Goal: Task Accomplishment & Management: Complete application form

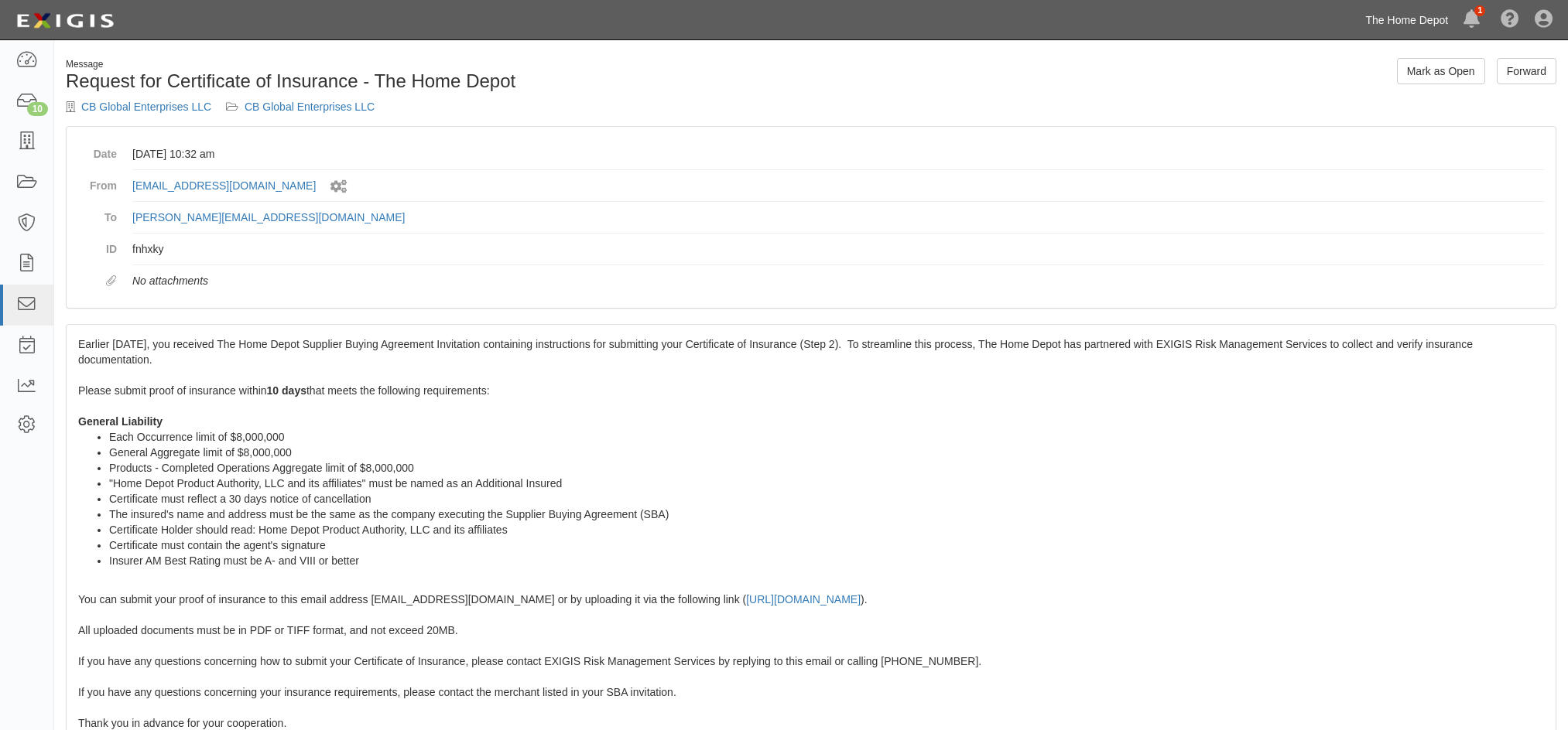
click at [1404, 21] on link "The Home Depot" at bounding box center [1407, 20] width 98 height 31
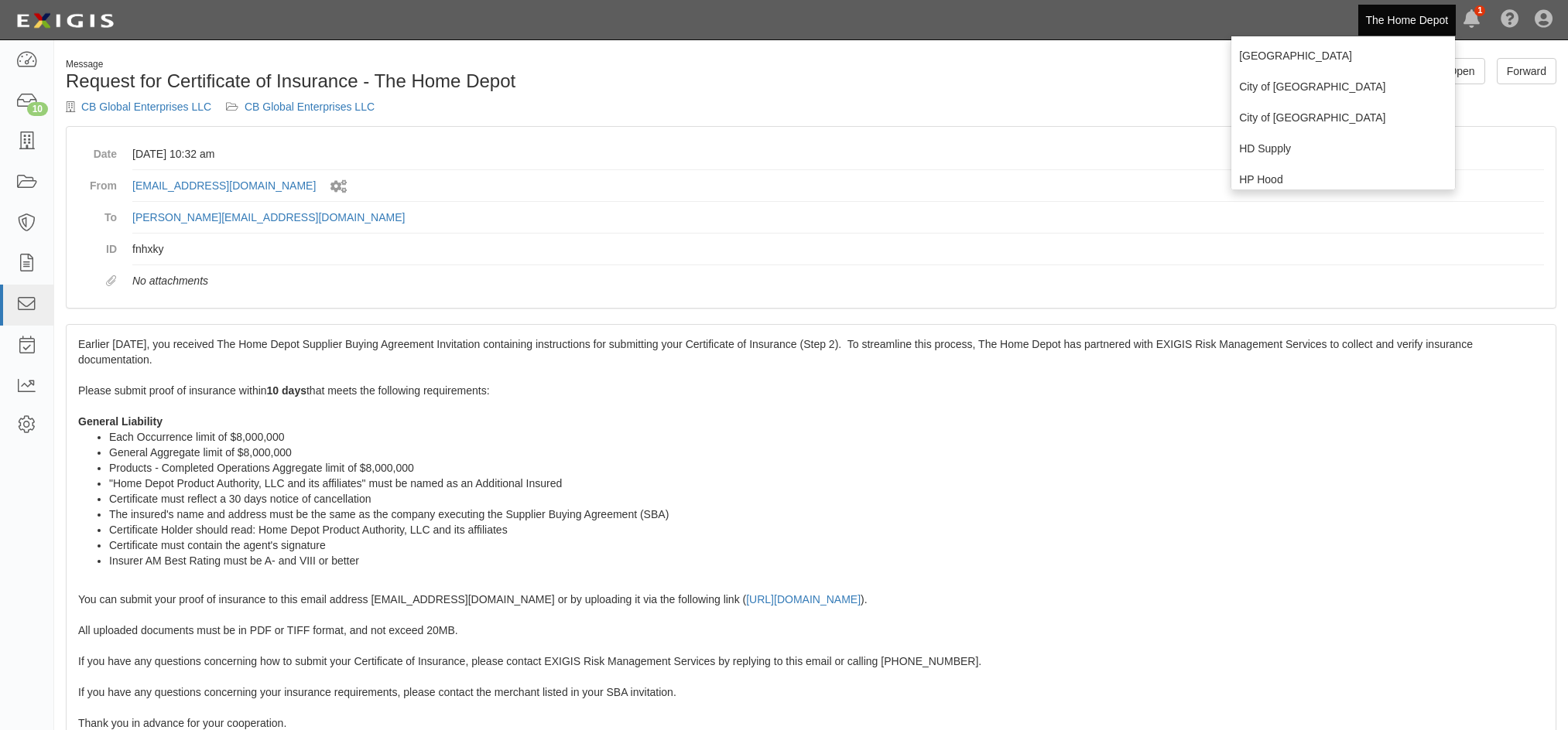
scroll to position [155, 0]
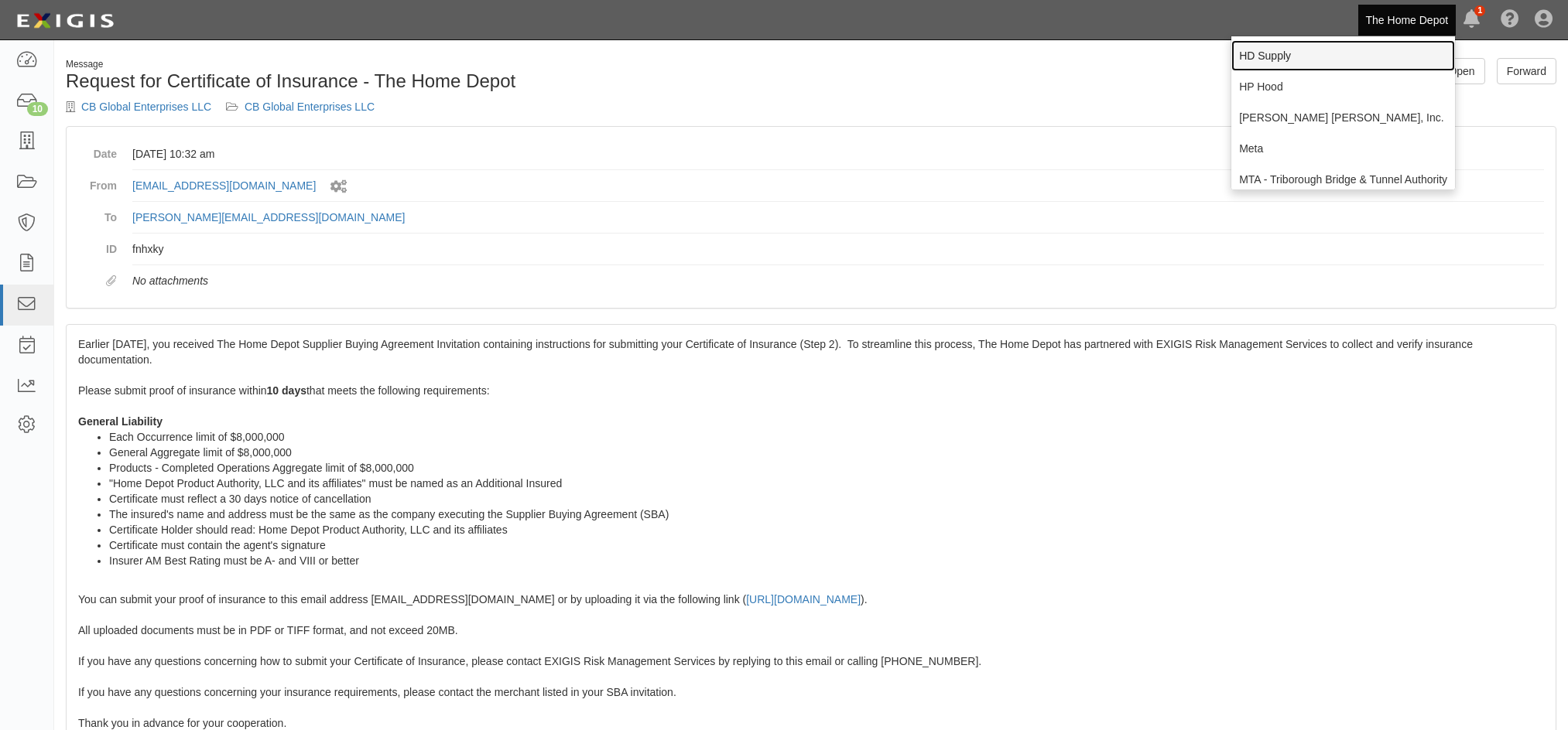
click at [1265, 61] on link "HD Supply" at bounding box center [1343, 55] width 224 height 31
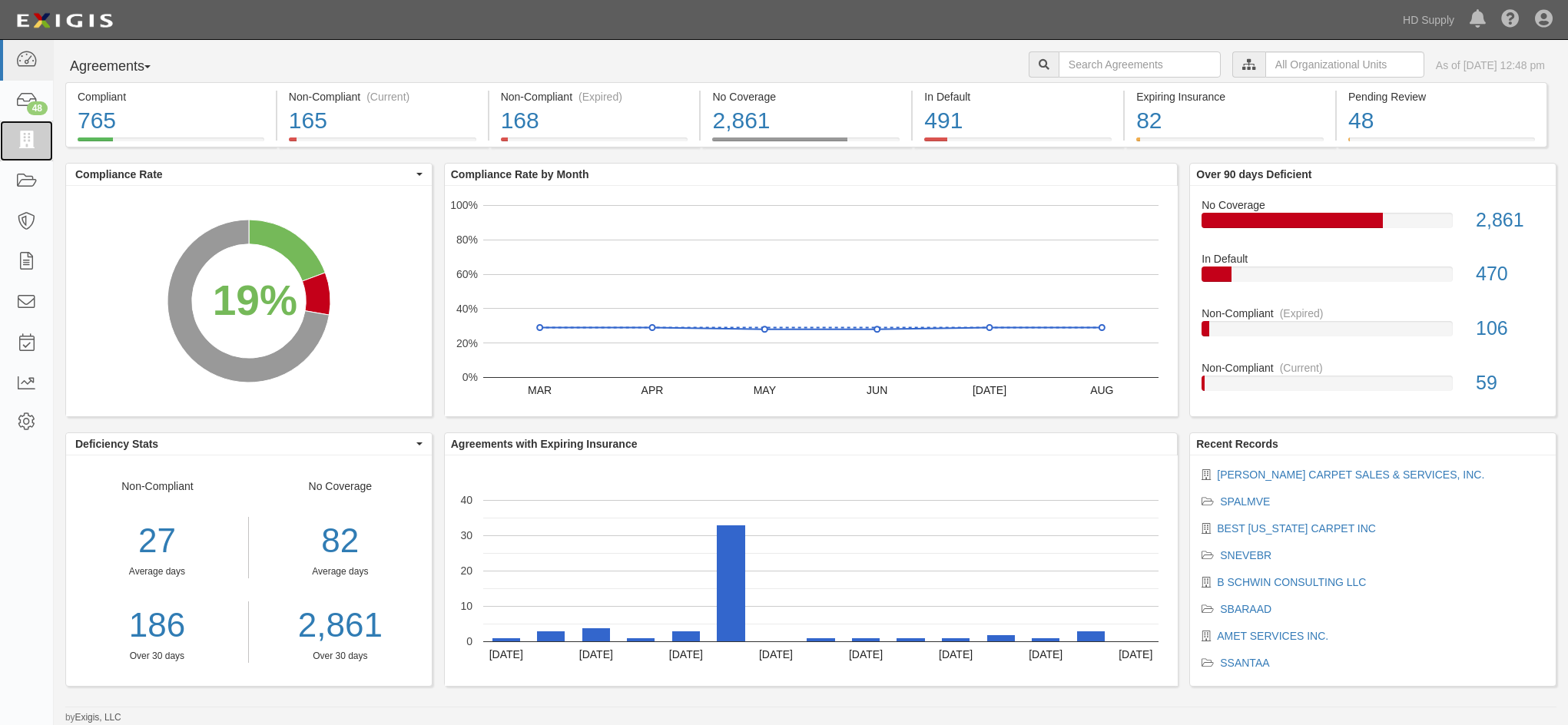
click at [16, 145] on icon at bounding box center [26, 141] width 21 height 18
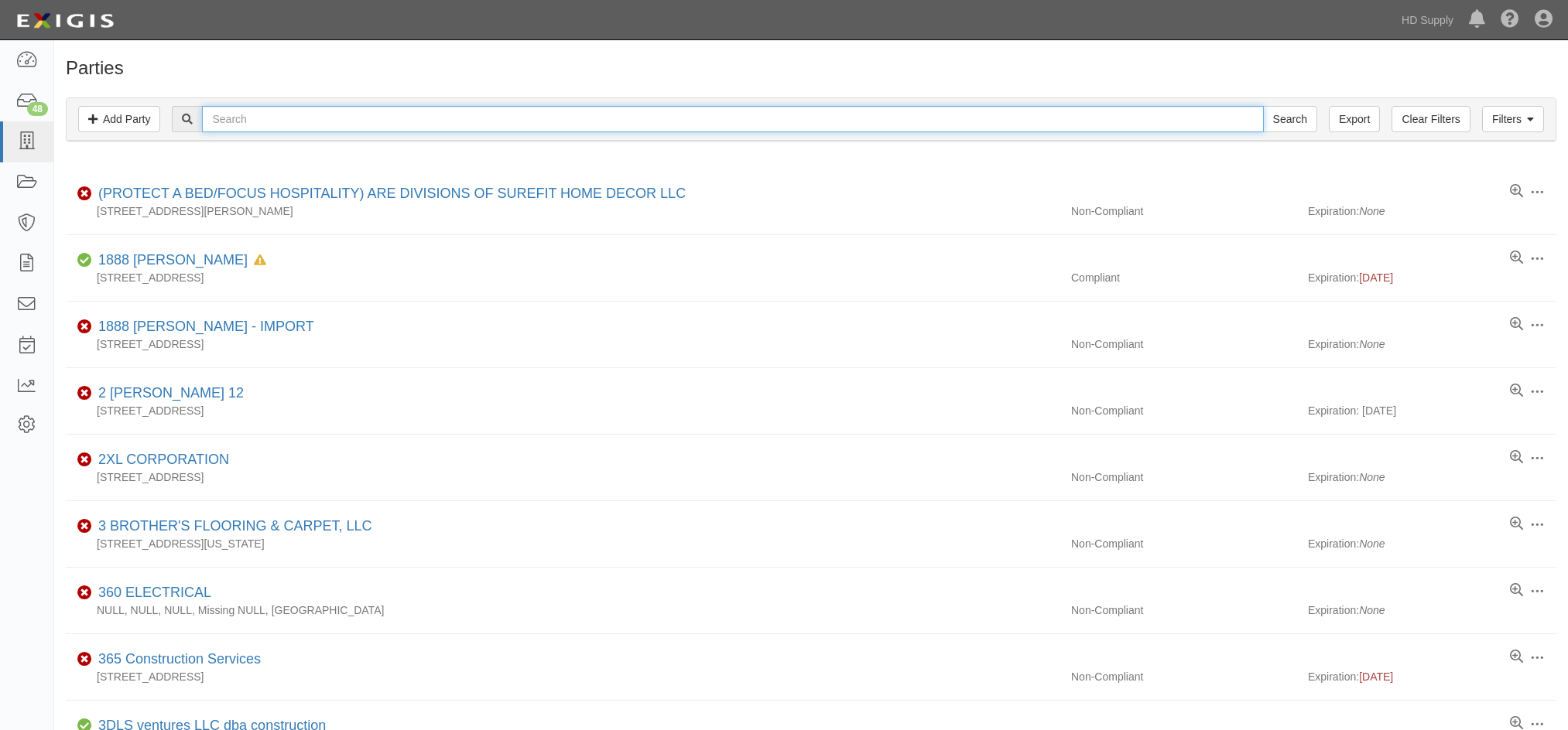
drag, startPoint x: 266, startPoint y: 116, endPoint x: 130, endPoint y: 140, distance: 138.1
click at [266, 116] on input "text" at bounding box center [732, 119] width 1061 height 26
type input "big ro"
click at [1262, 106] on input "Search" at bounding box center [1289, 119] width 54 height 26
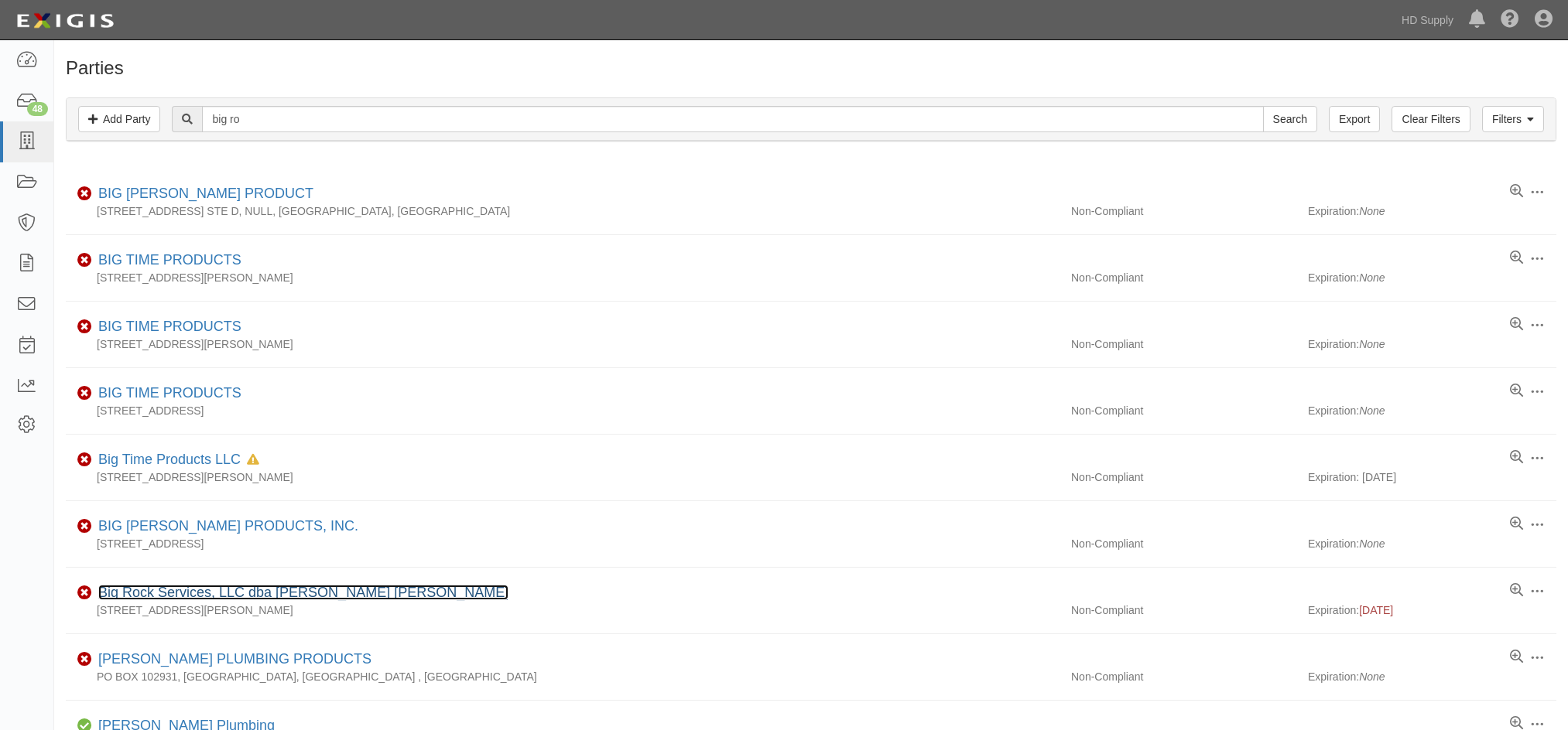
click at [166, 587] on link "Big Rock Services, LLC dba [PERSON_NAME] [PERSON_NAME]" at bounding box center [303, 592] width 410 height 16
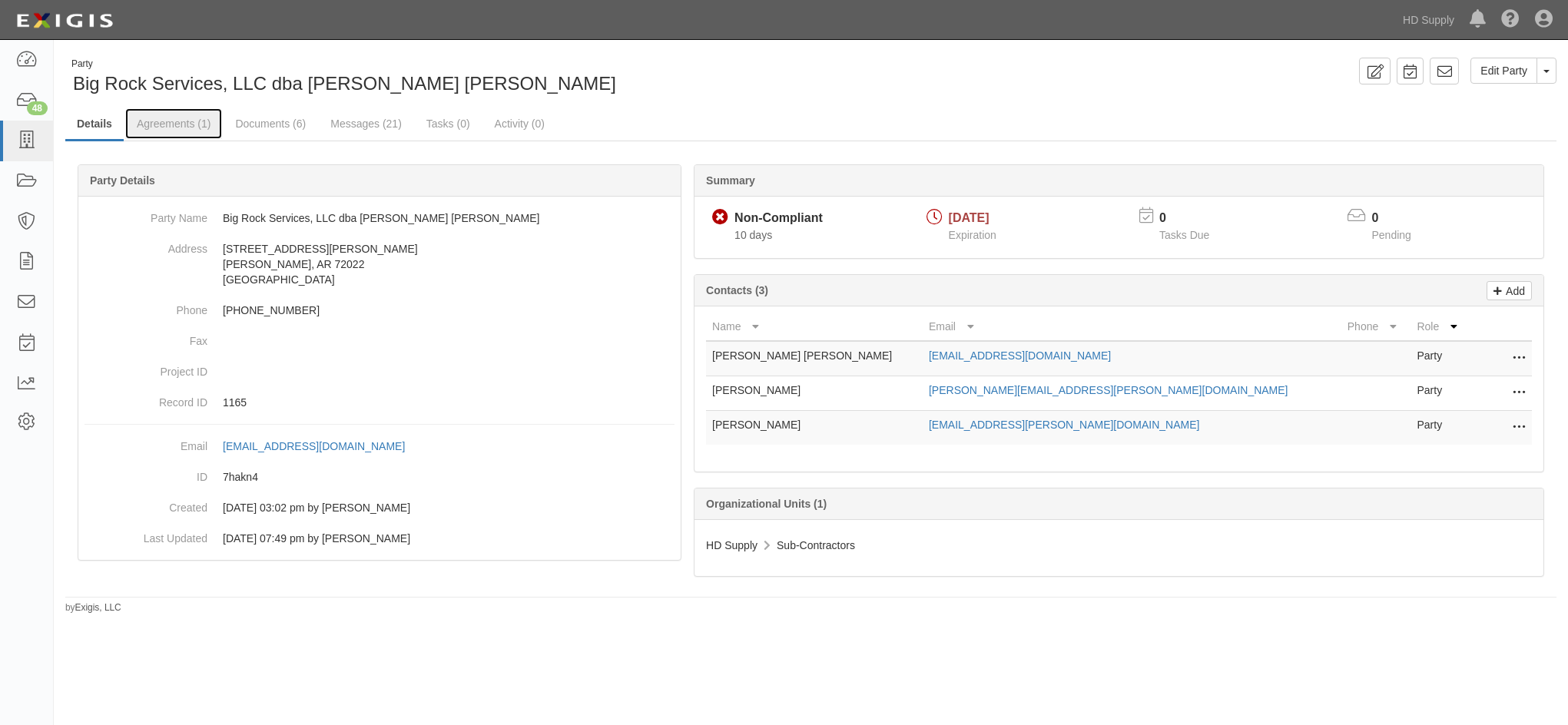
click at [167, 124] on link "Agreements (1)" at bounding box center [173, 123] width 97 height 31
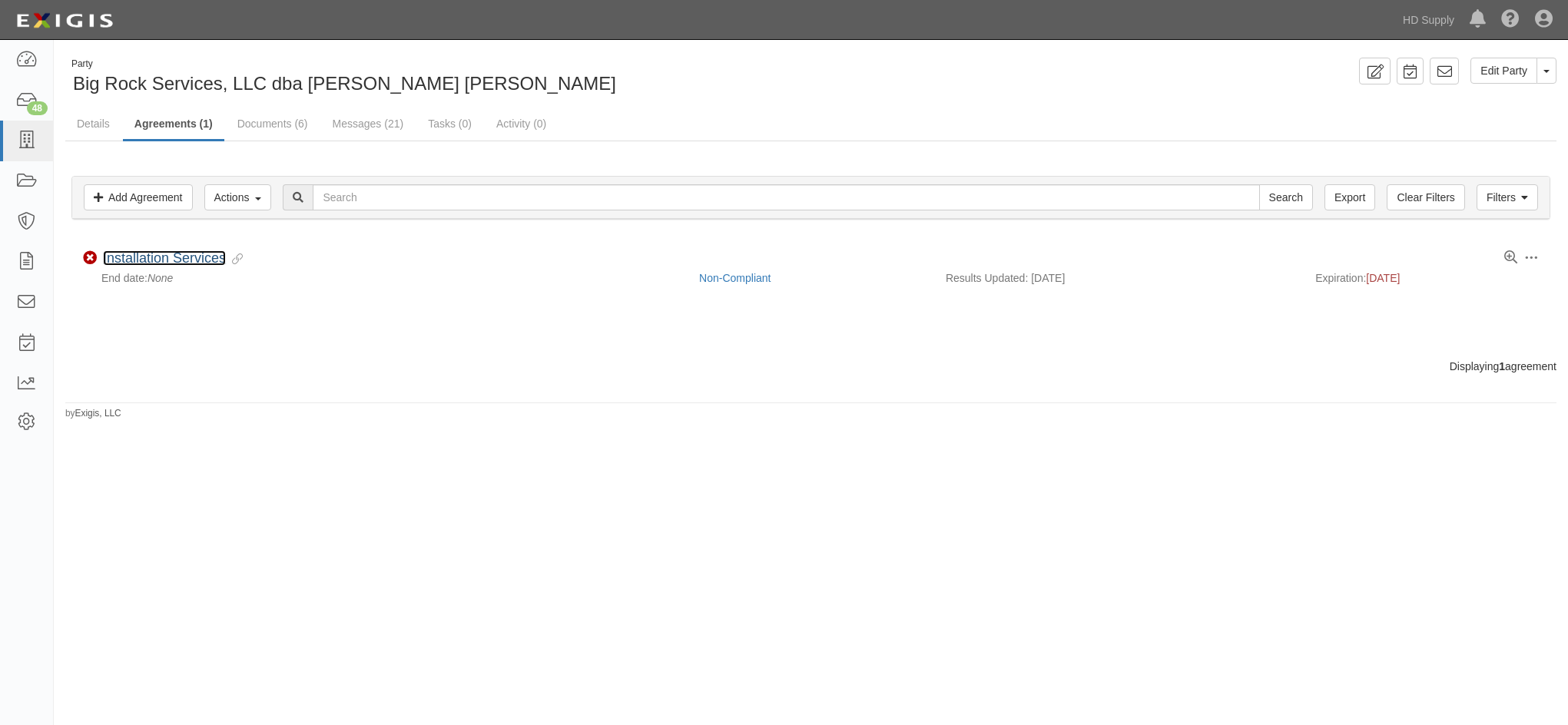
click at [147, 257] on link "Installation Services" at bounding box center [164, 258] width 123 height 16
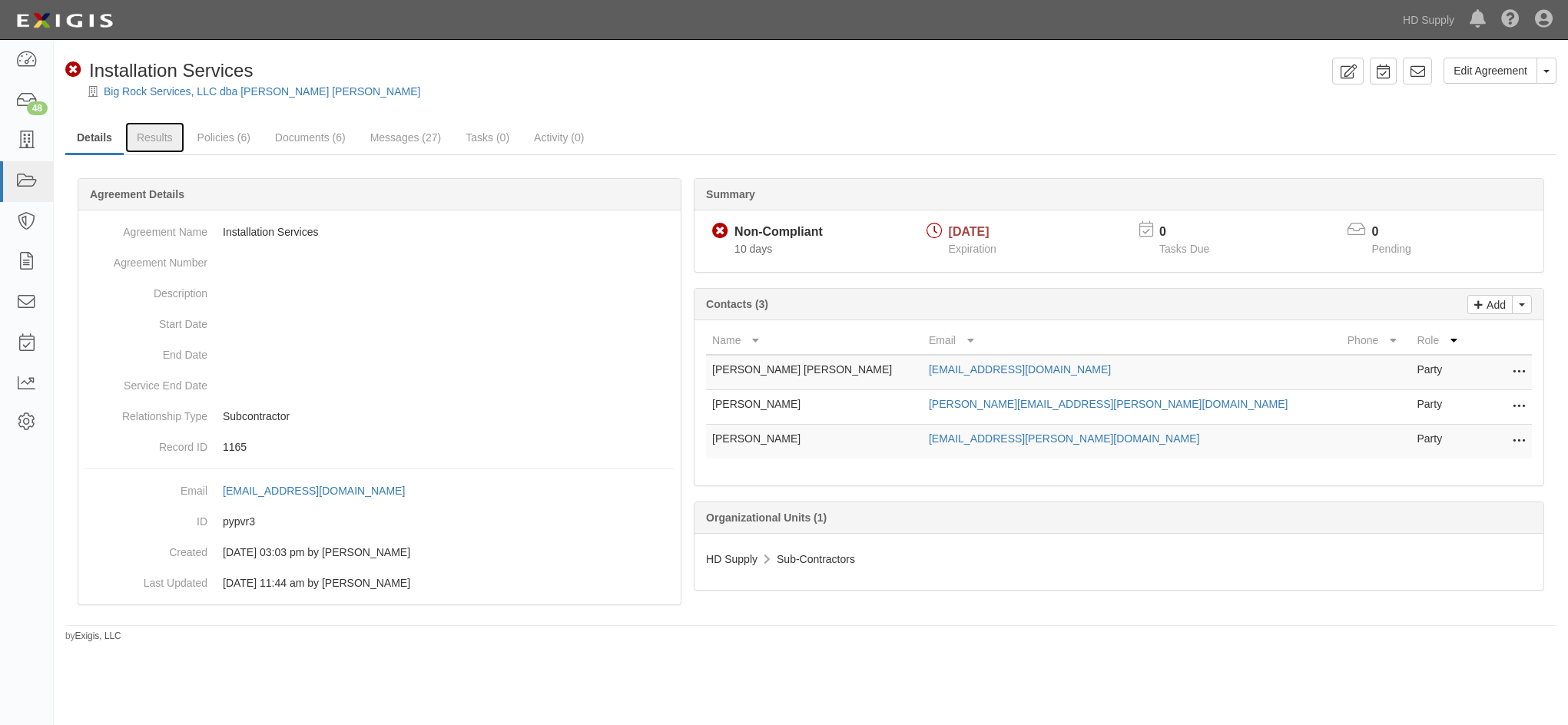
click at [167, 136] on link "Results" at bounding box center [154, 137] width 59 height 31
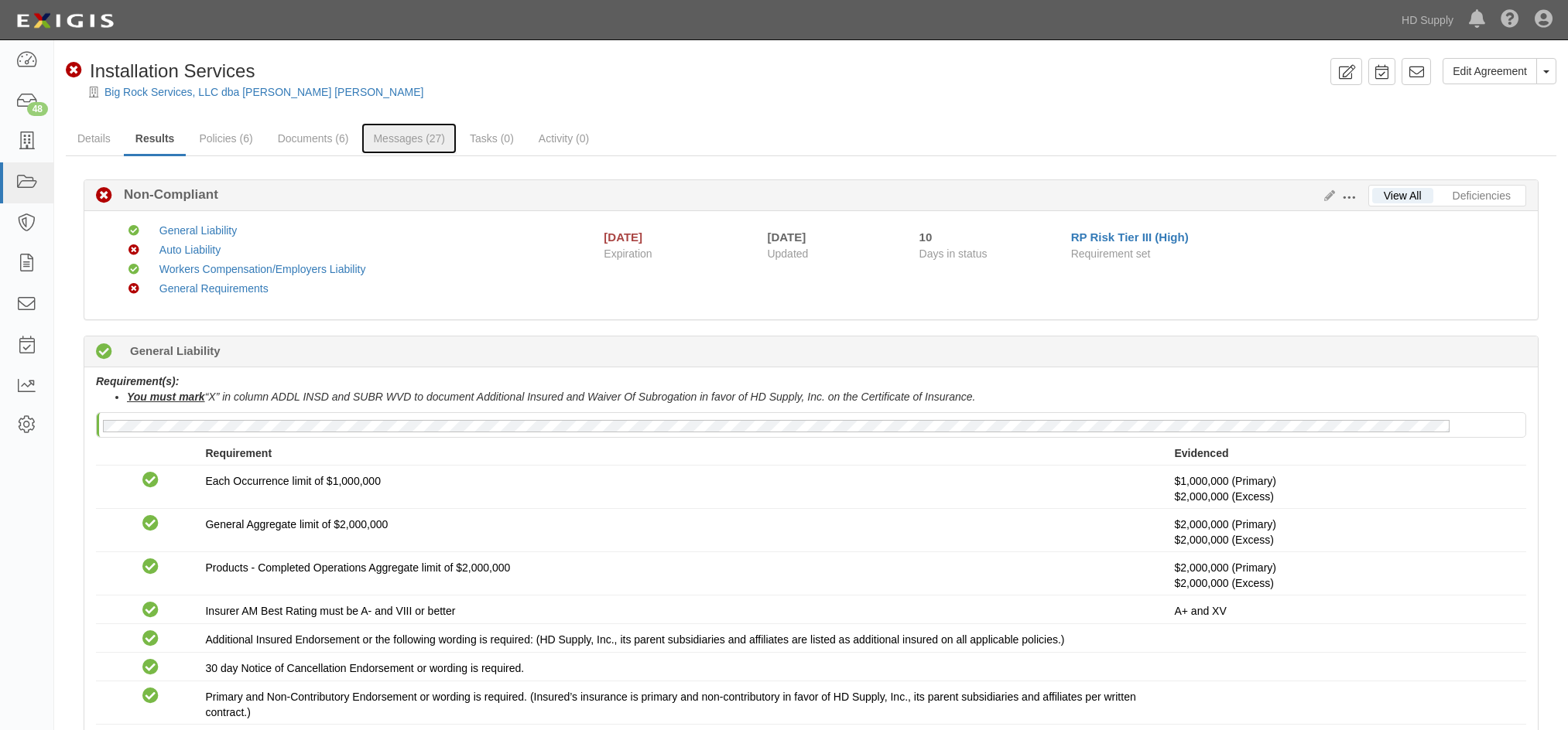
click at [380, 142] on link "Messages (27)" at bounding box center [409, 138] width 95 height 31
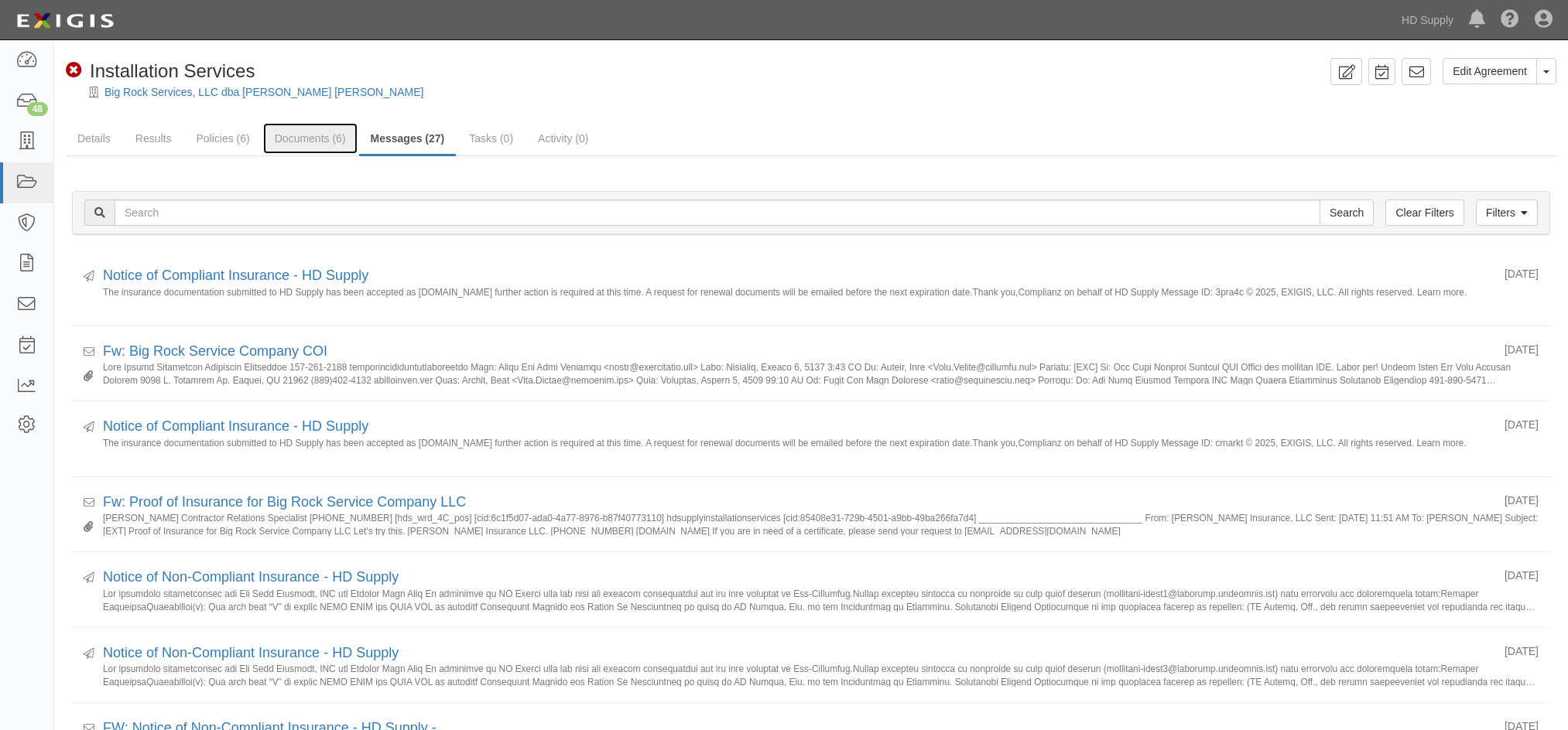
click at [292, 135] on link "Documents (6)" at bounding box center [309, 138] width 94 height 31
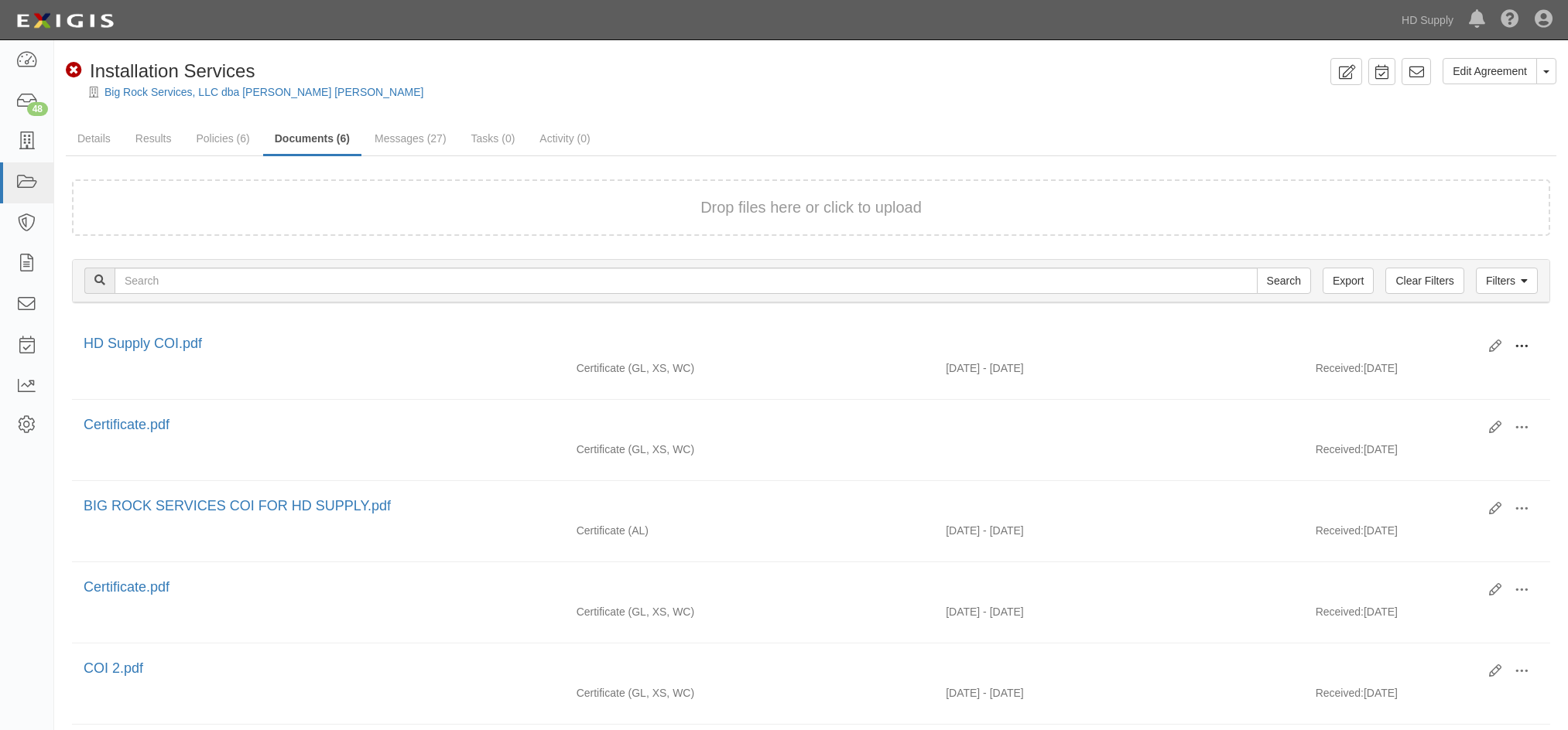
click at [1519, 343] on span at bounding box center [1520, 346] width 14 height 14
click at [1440, 366] on link "View" at bounding box center [1446, 369] width 122 height 28
click at [1522, 507] on span at bounding box center [1520, 508] width 14 height 14
click at [1479, 536] on link "View" at bounding box center [1446, 532] width 122 height 28
click at [595, 57] on div "Edit Agreement Toggle Agreement Dropdown View Audit Trail Archive Agreement Del…" at bounding box center [811, 472] width 1514 height 851
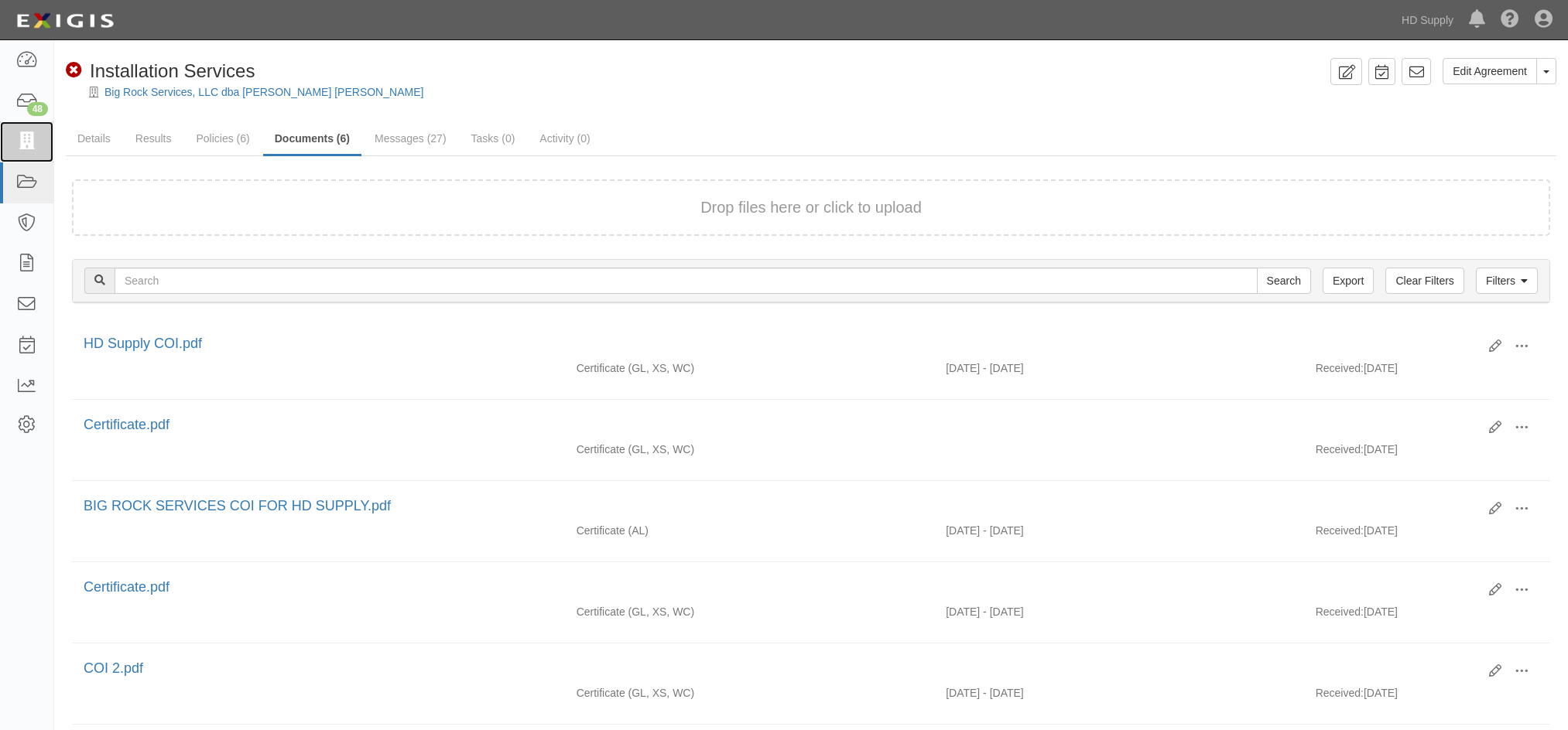
click at [28, 138] on icon at bounding box center [26, 142] width 21 height 18
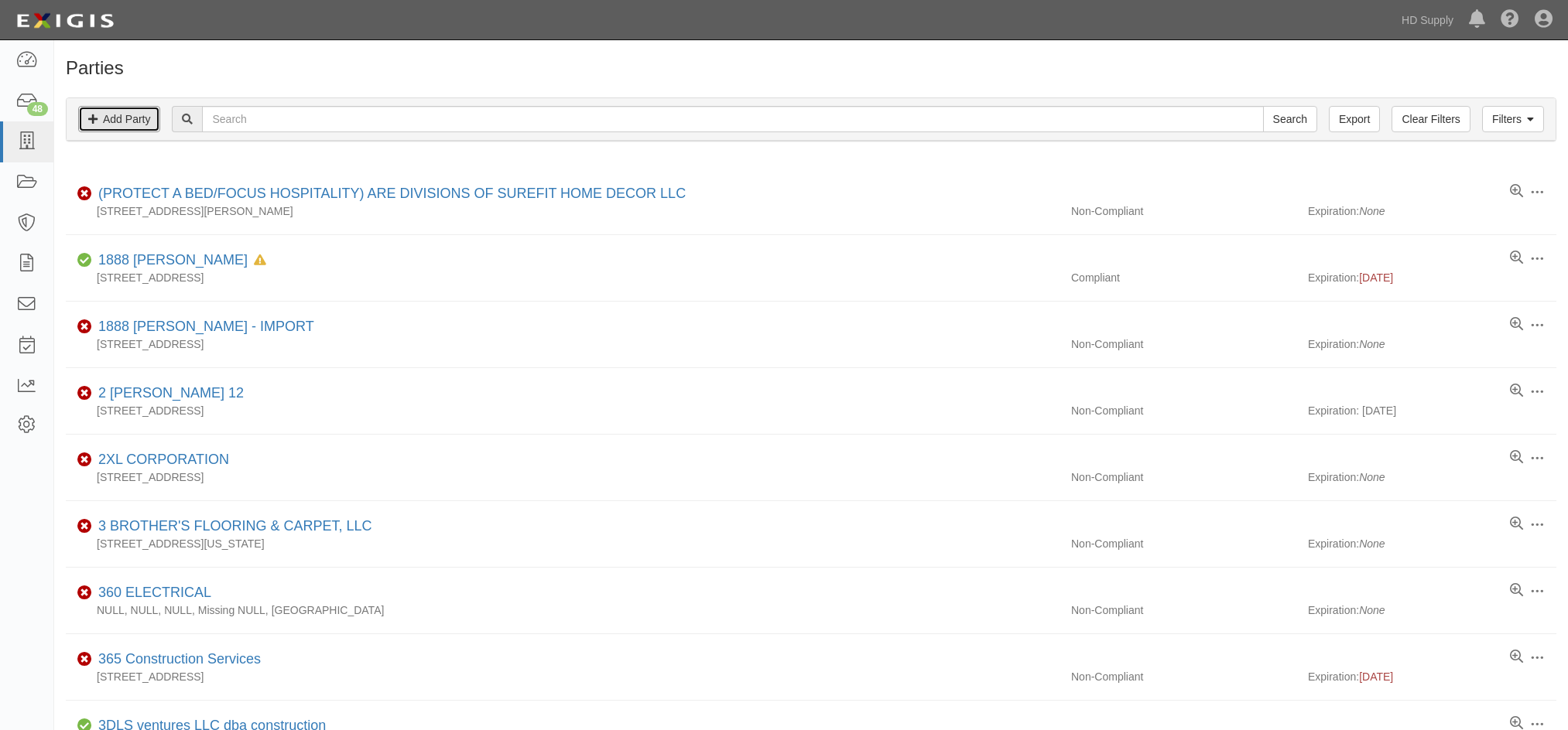
click at [134, 124] on link "Add Party" at bounding box center [119, 119] width 82 height 26
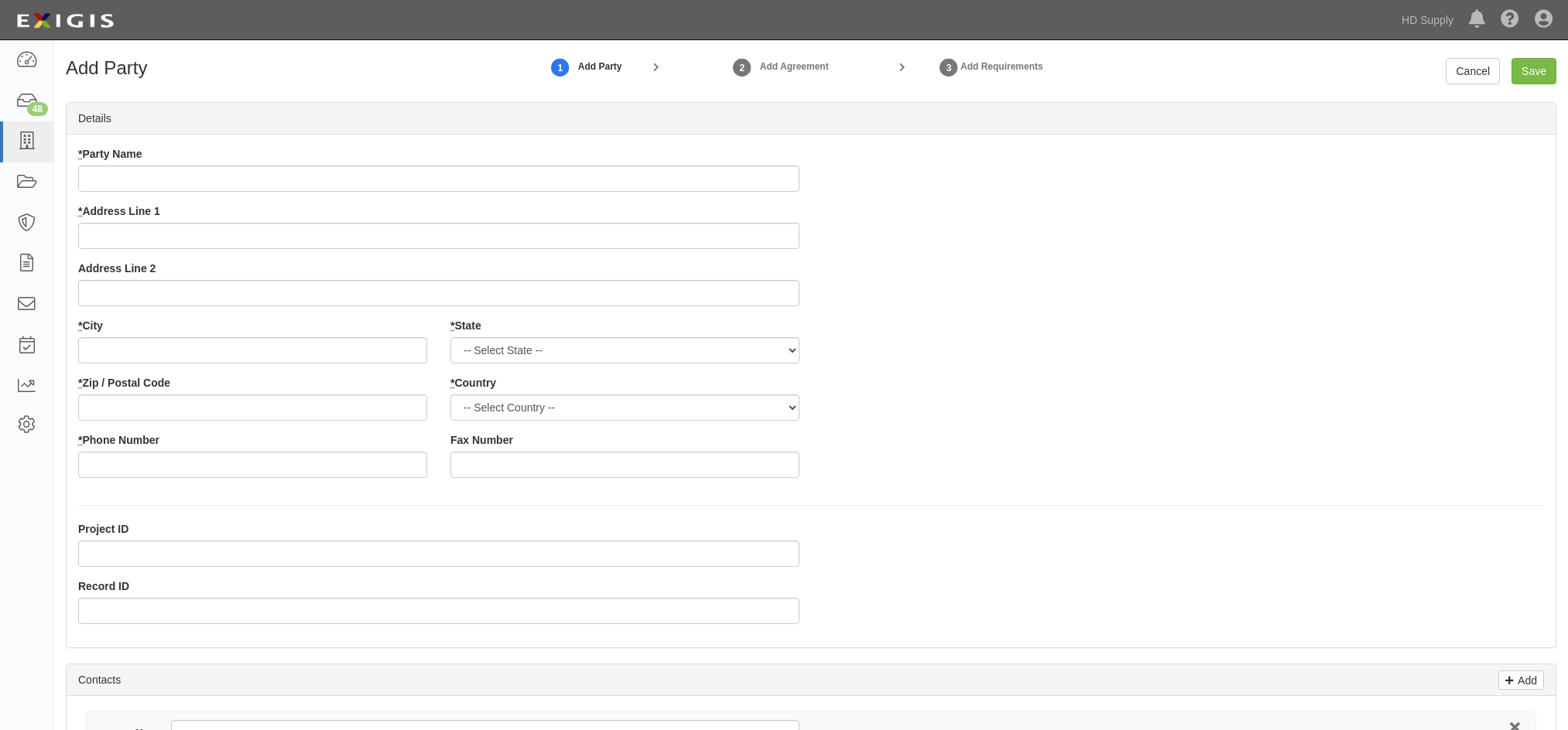
click at [180, 175] on input "* Party Name" at bounding box center [439, 179] width 721 height 26
type input "ZOI Construction LLC"
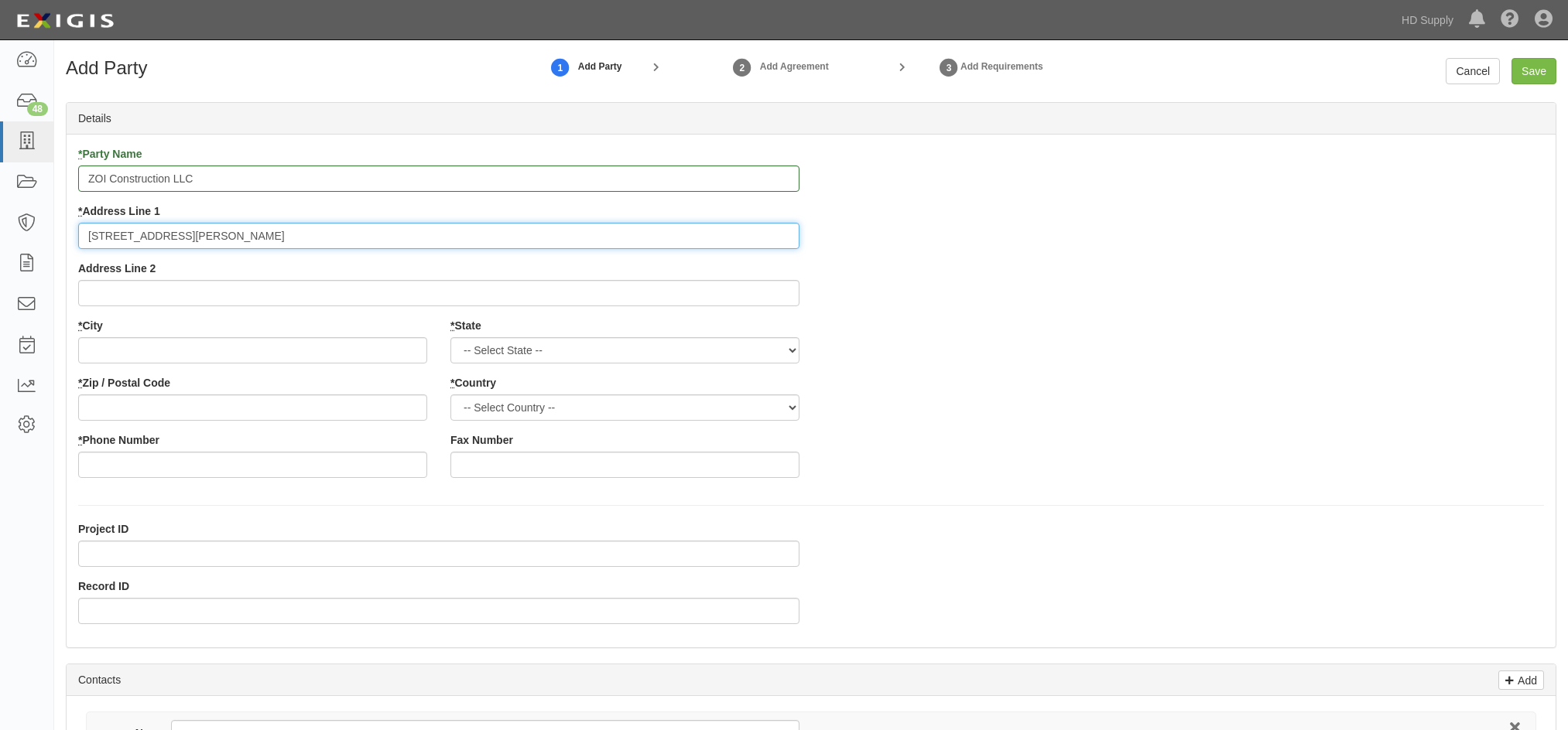
type input "4921 Stamas Lane"
type input "A"
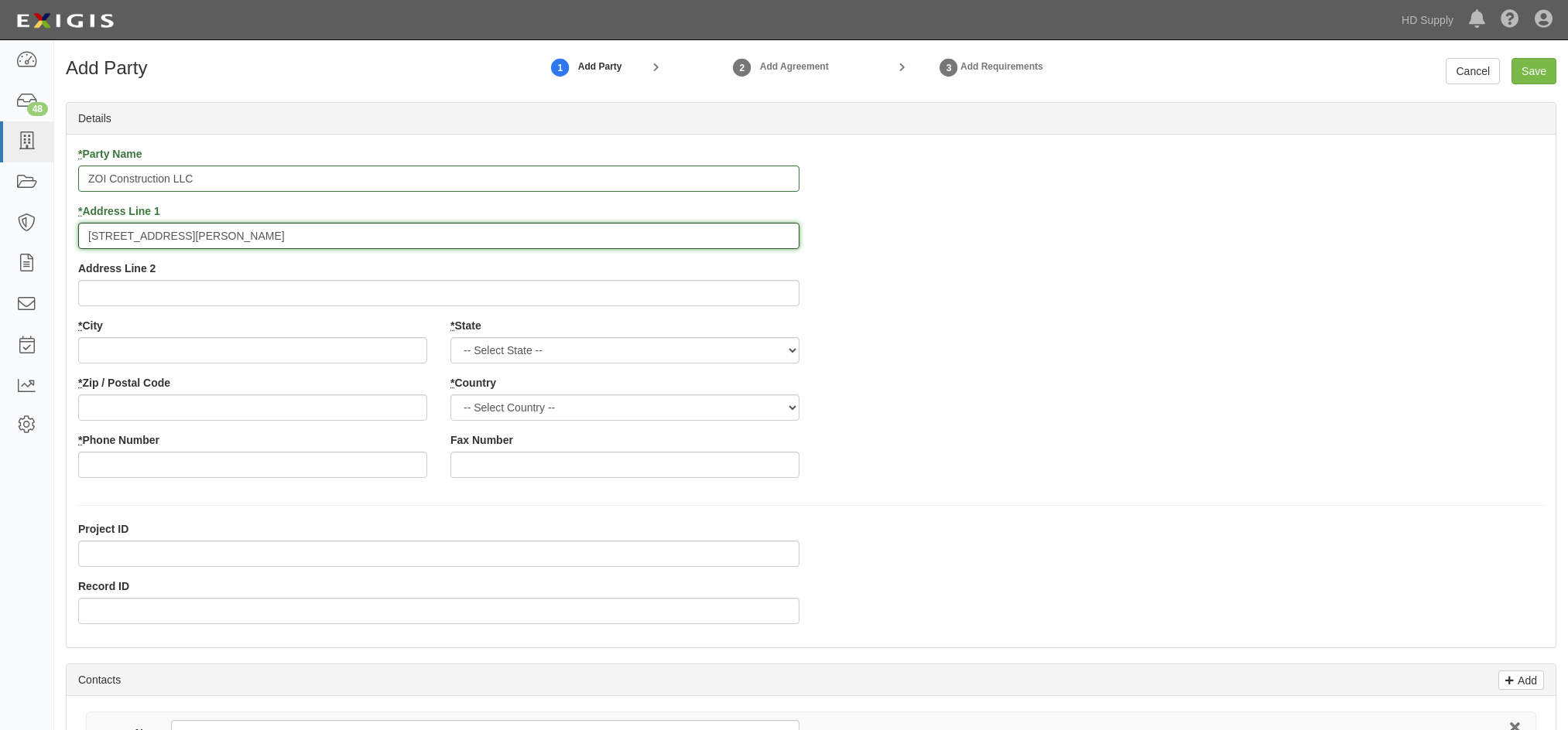
click at [196, 230] on input "4921 Stamas Lane" at bounding box center [439, 236] width 721 height 26
type input "4921 Stamas Lane, Apt #2"
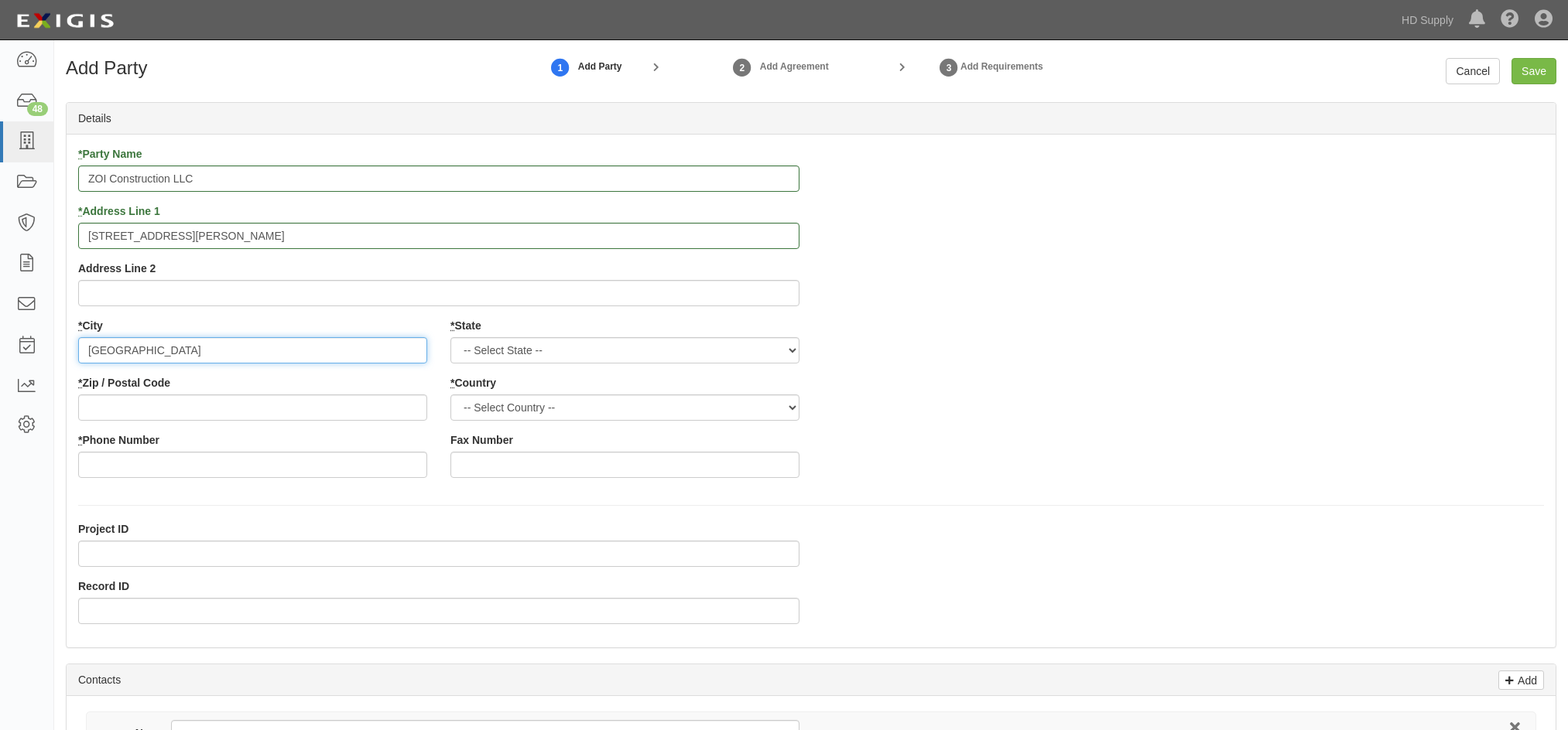
type input "Fair Oaks"
select select "CA"
type input "95628"
select select "US"
type input "916-267-9816"
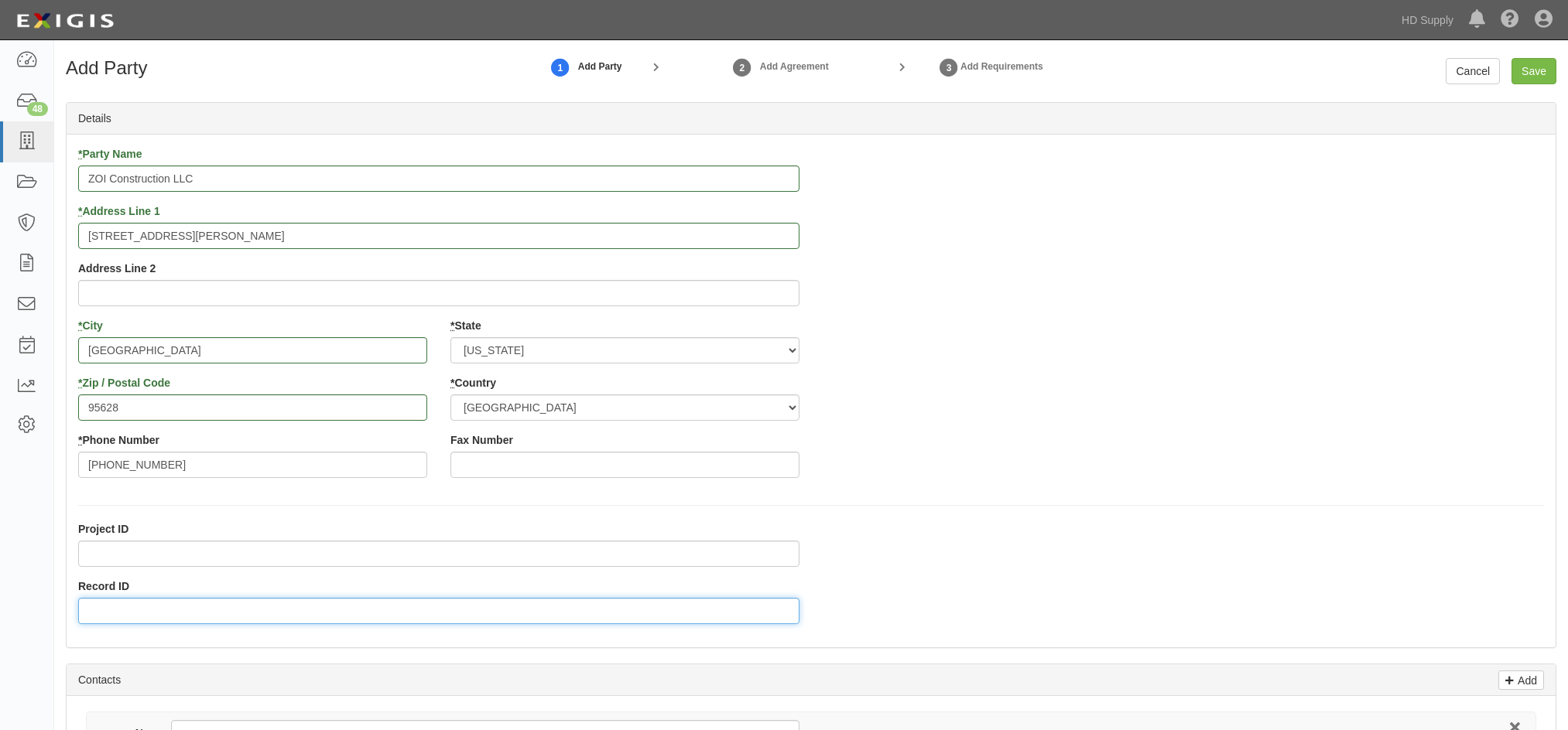
click at [106, 606] on input "Record ID" at bounding box center [439, 611] width 721 height 26
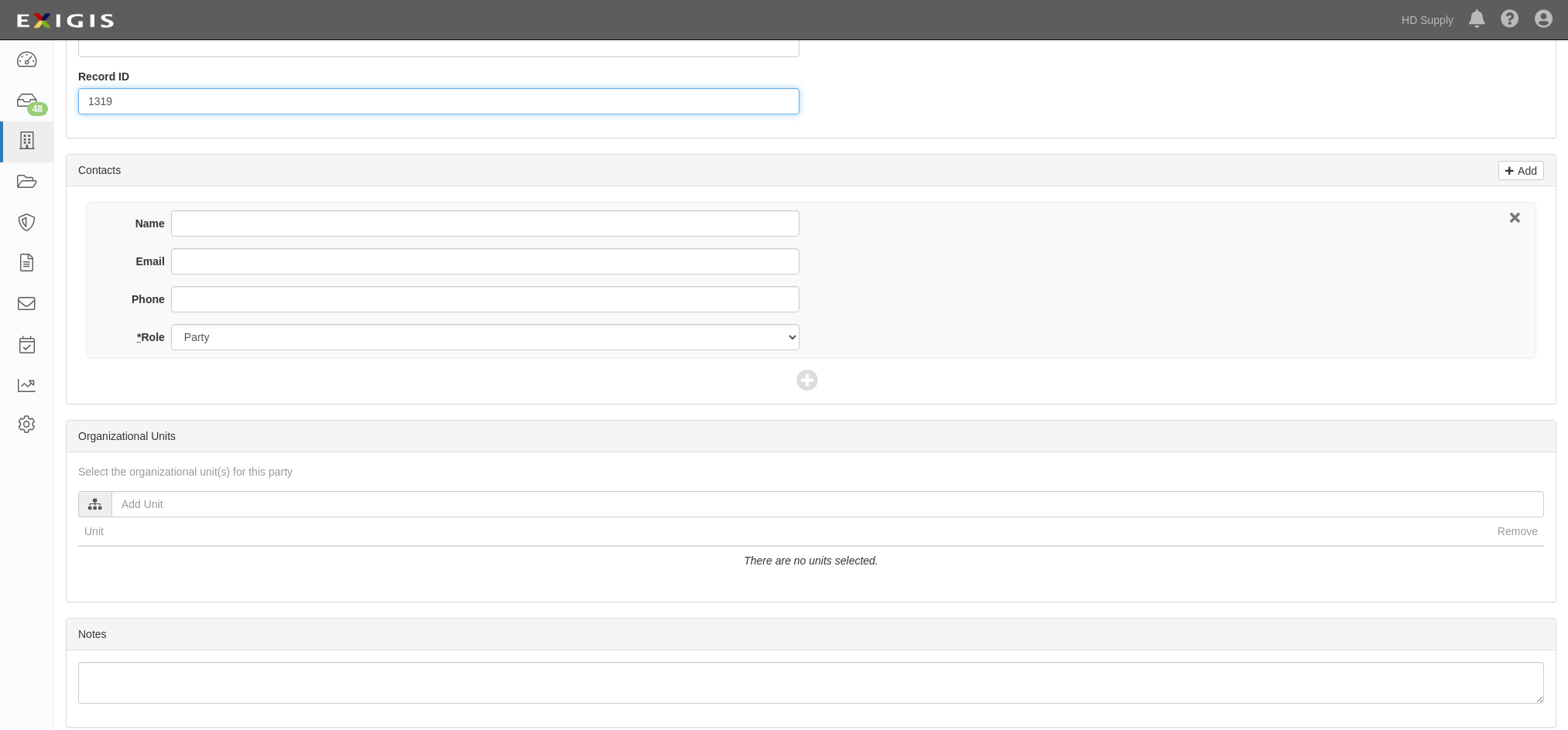
scroll to position [541, 0]
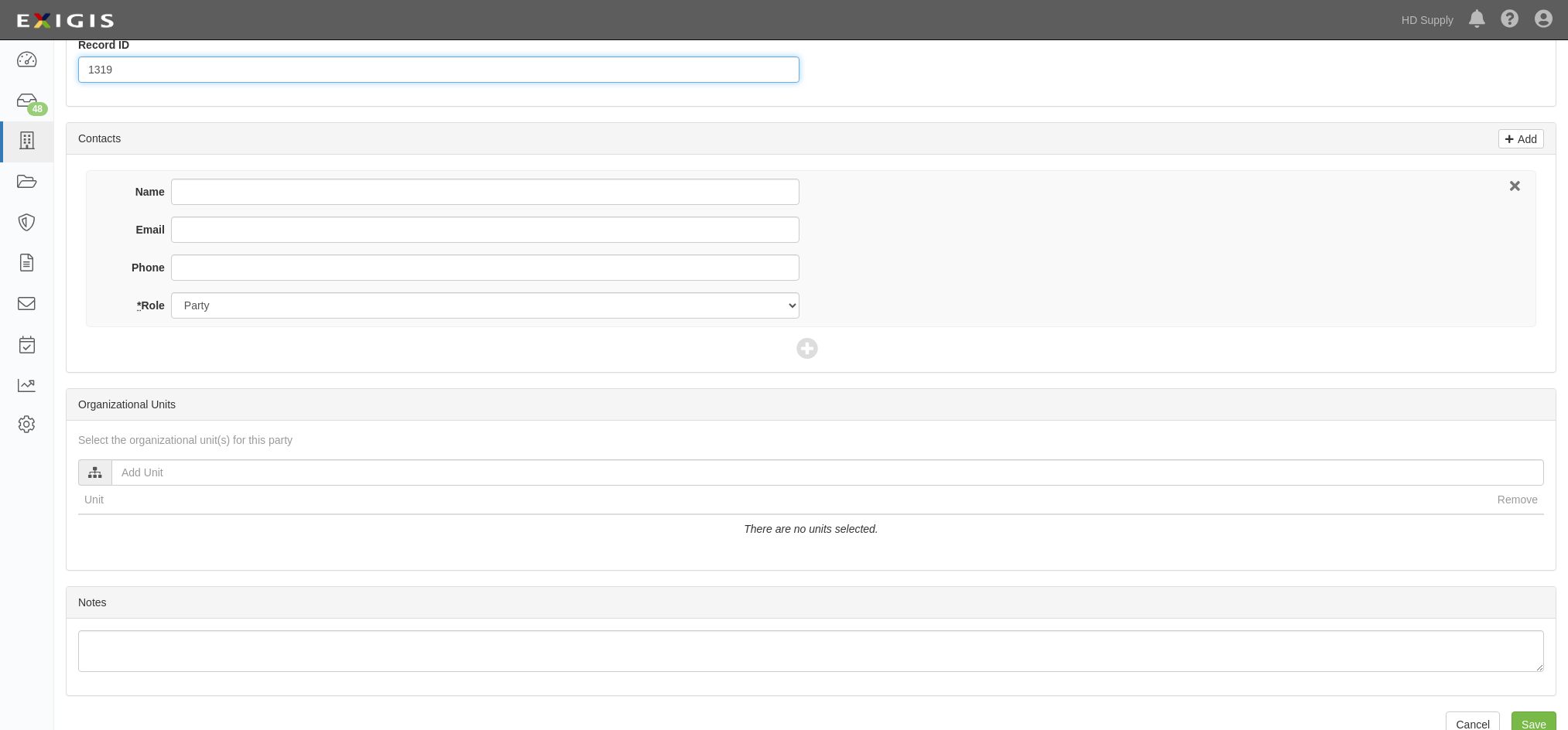
type input "1319"
drag, startPoint x: 206, startPoint y: 189, endPoint x: 180, endPoint y: 194, distance: 26.5
click at [206, 189] on input "Name" at bounding box center [485, 192] width 628 height 26
type input "Artur Grigoryan"
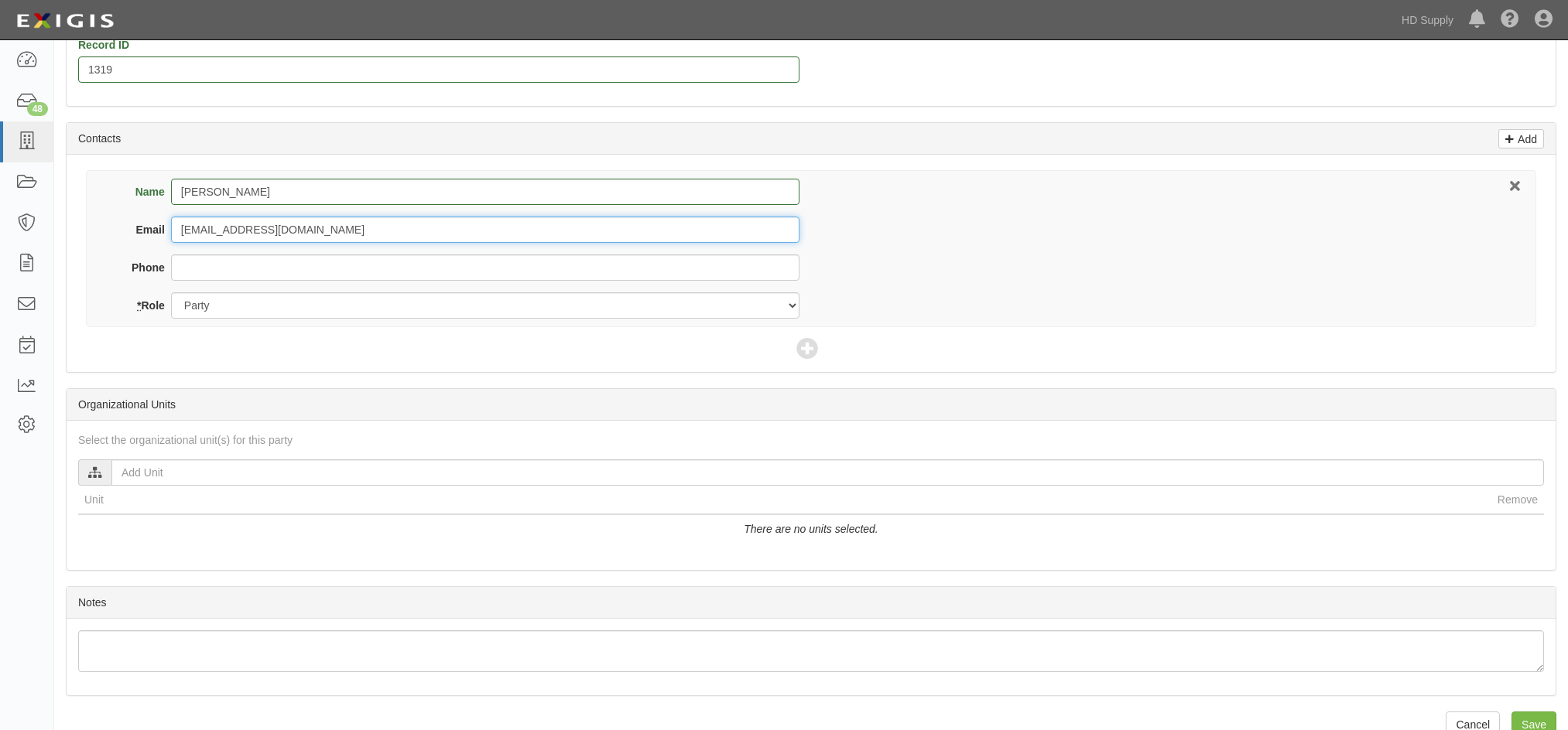
type input "artgri93@gmail.com"
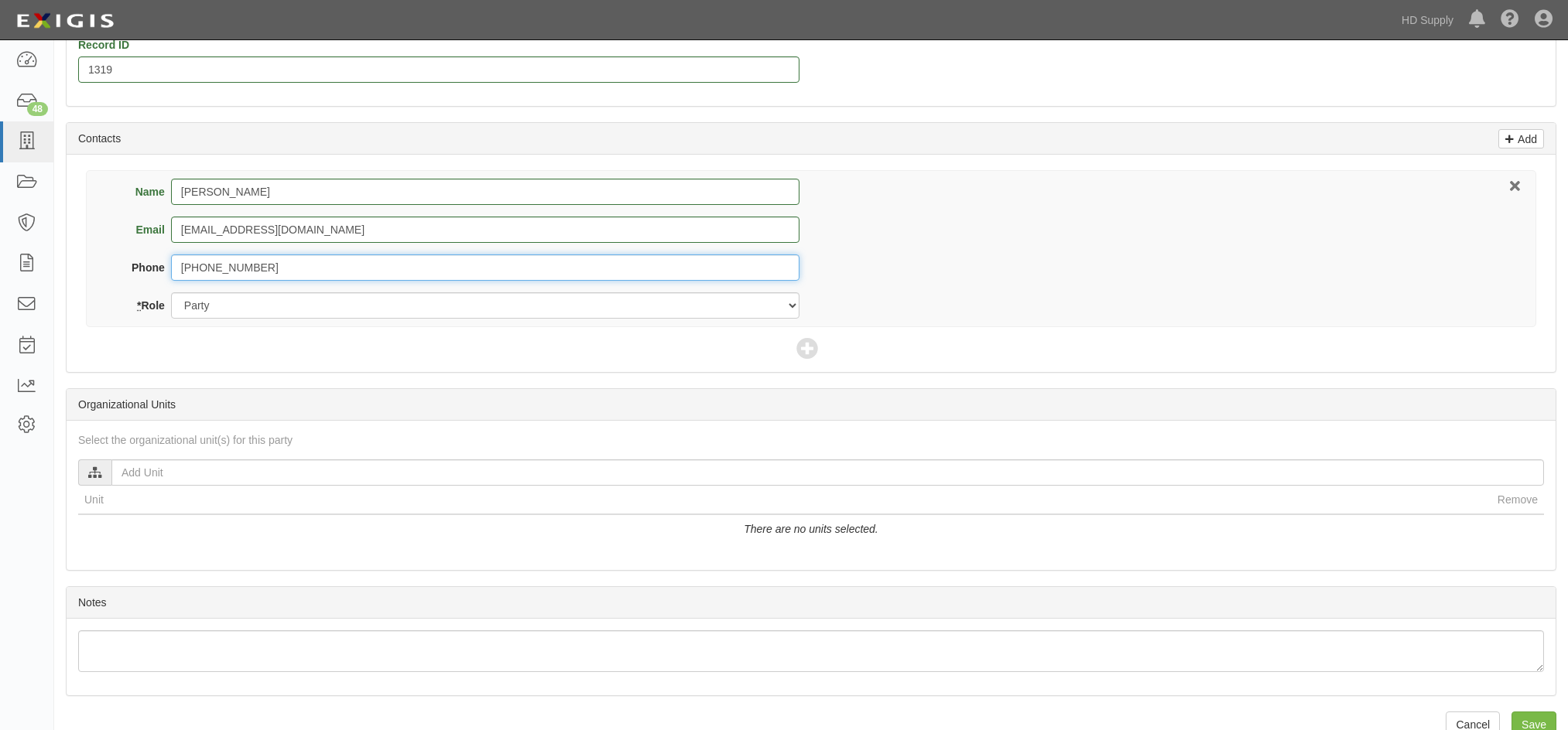
type input "916-267-9816"
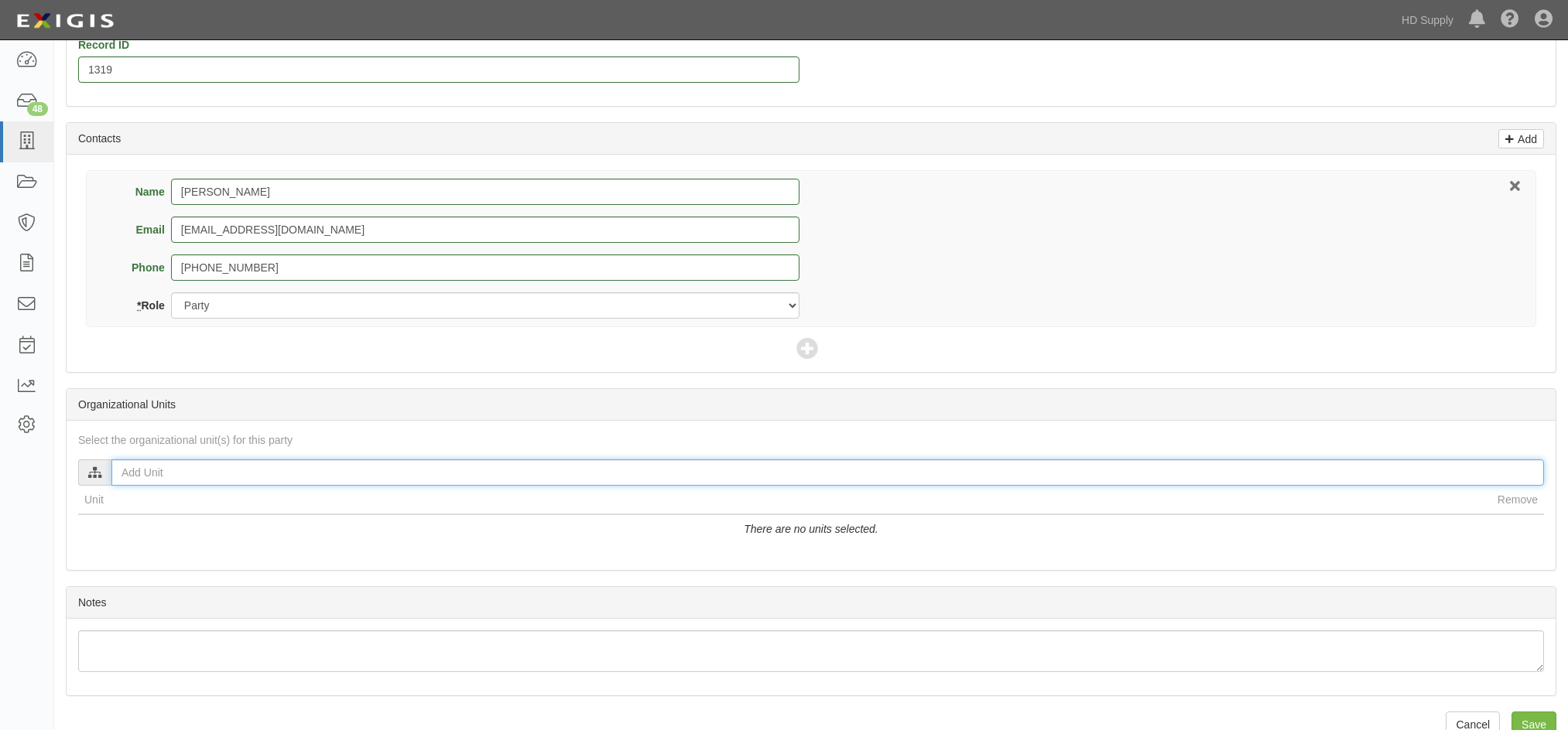
click at [140, 477] on input "text" at bounding box center [827, 472] width 1432 height 26
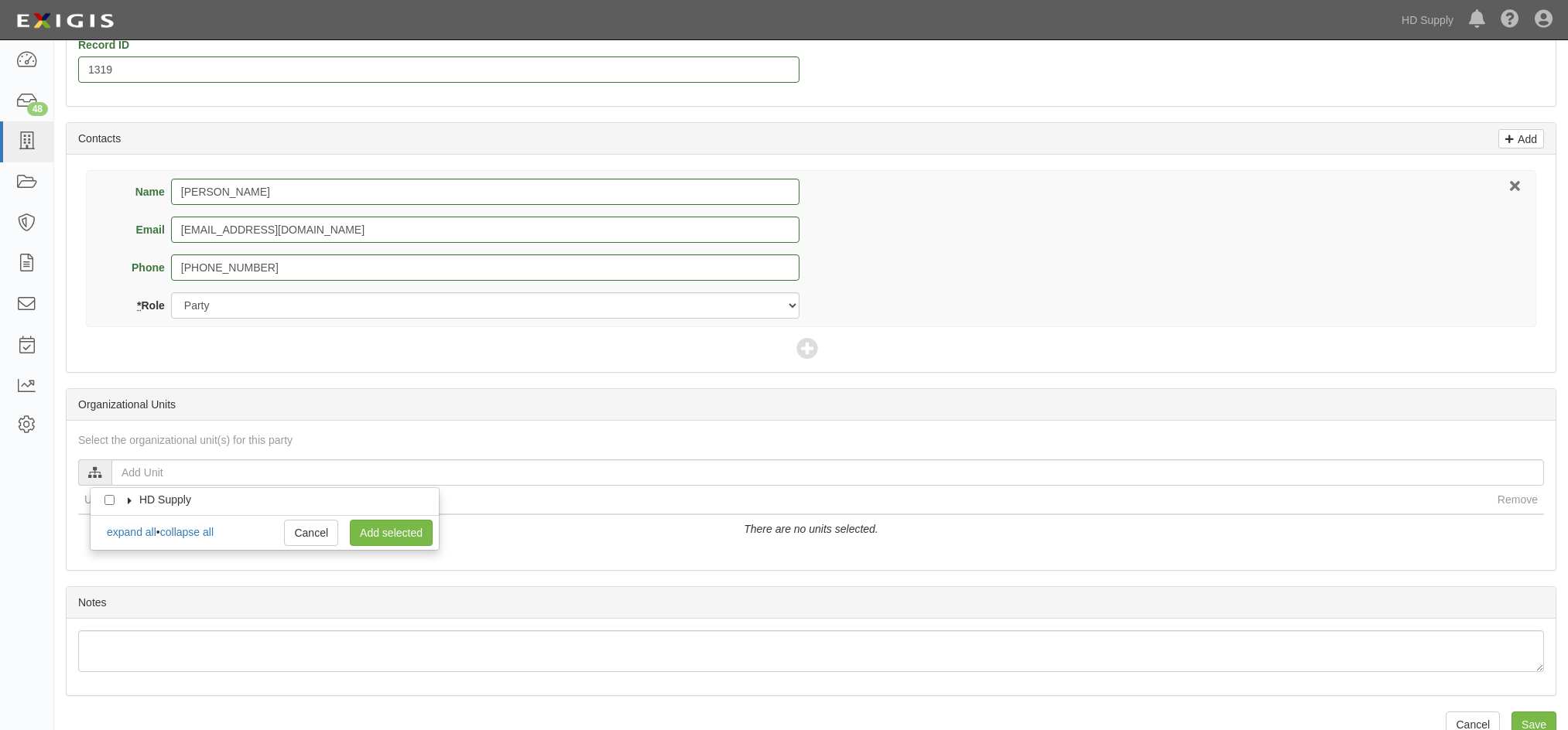
click at [127, 501] on icon at bounding box center [130, 500] width 11 height 7
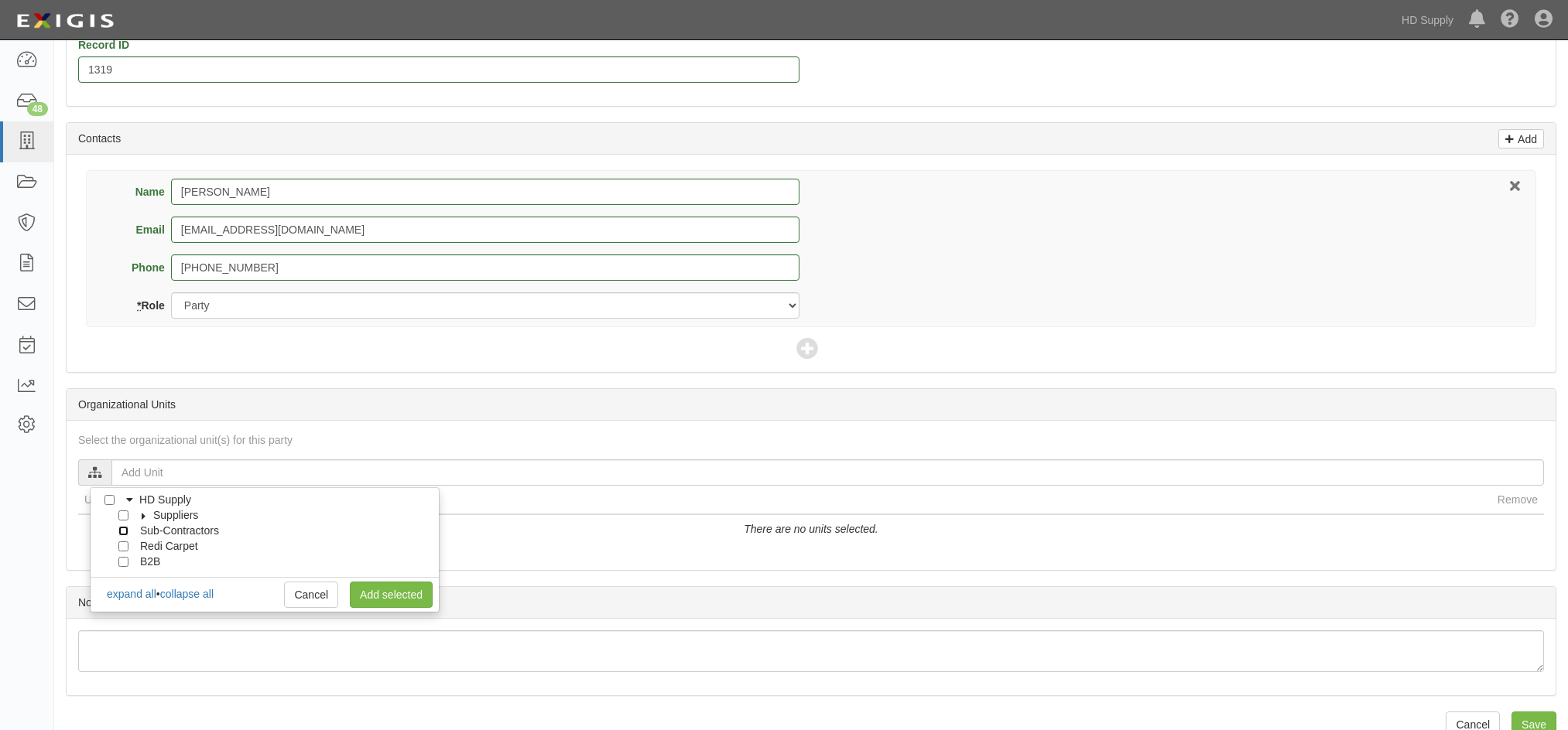
click at [121, 534] on input "Sub-Contractors" at bounding box center [123, 531] width 10 height 10
checkbox input "true"
click at [381, 595] on link "Add selected" at bounding box center [390, 595] width 83 height 26
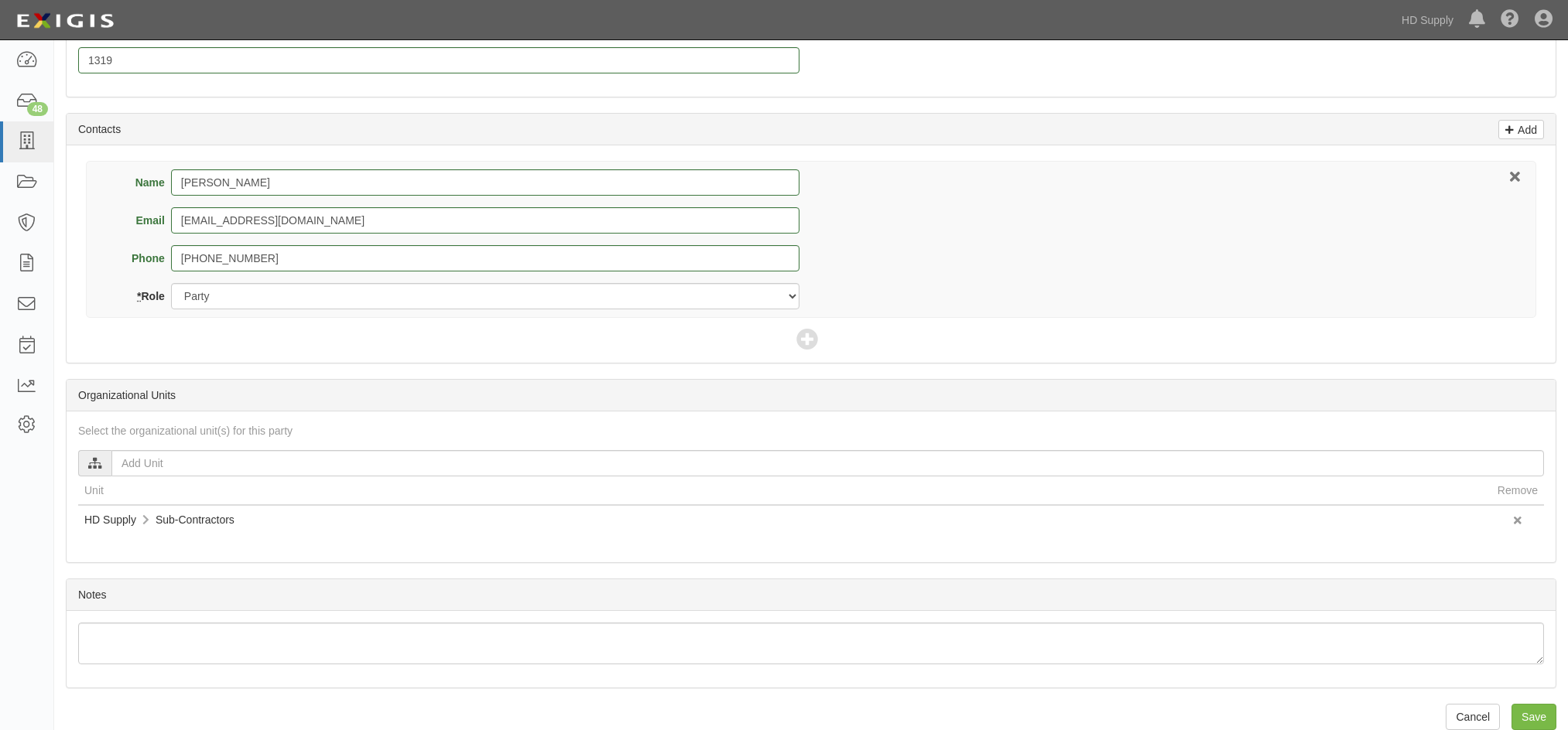
scroll to position [573, 0]
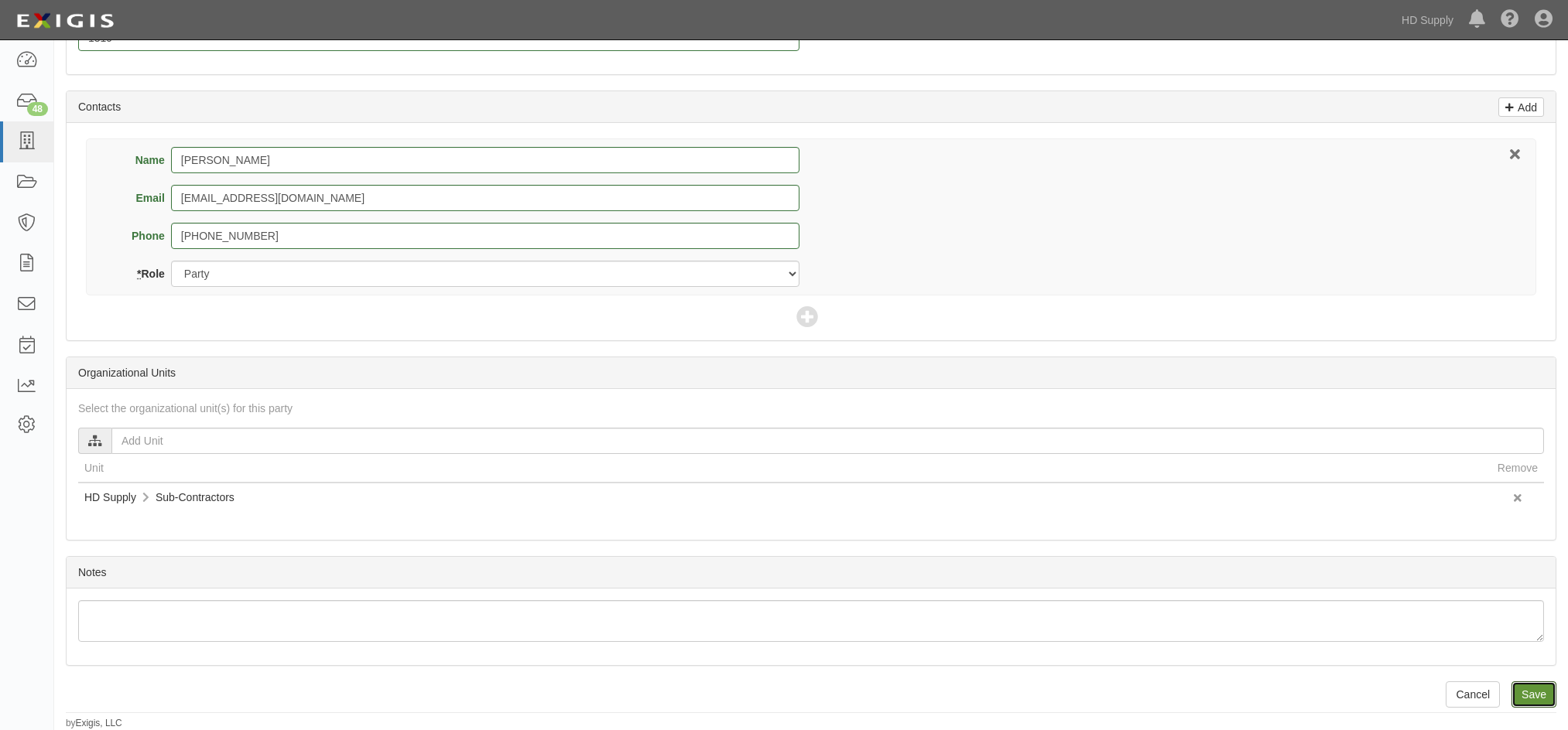
click at [1531, 687] on input "Save" at bounding box center [1534, 695] width 45 height 26
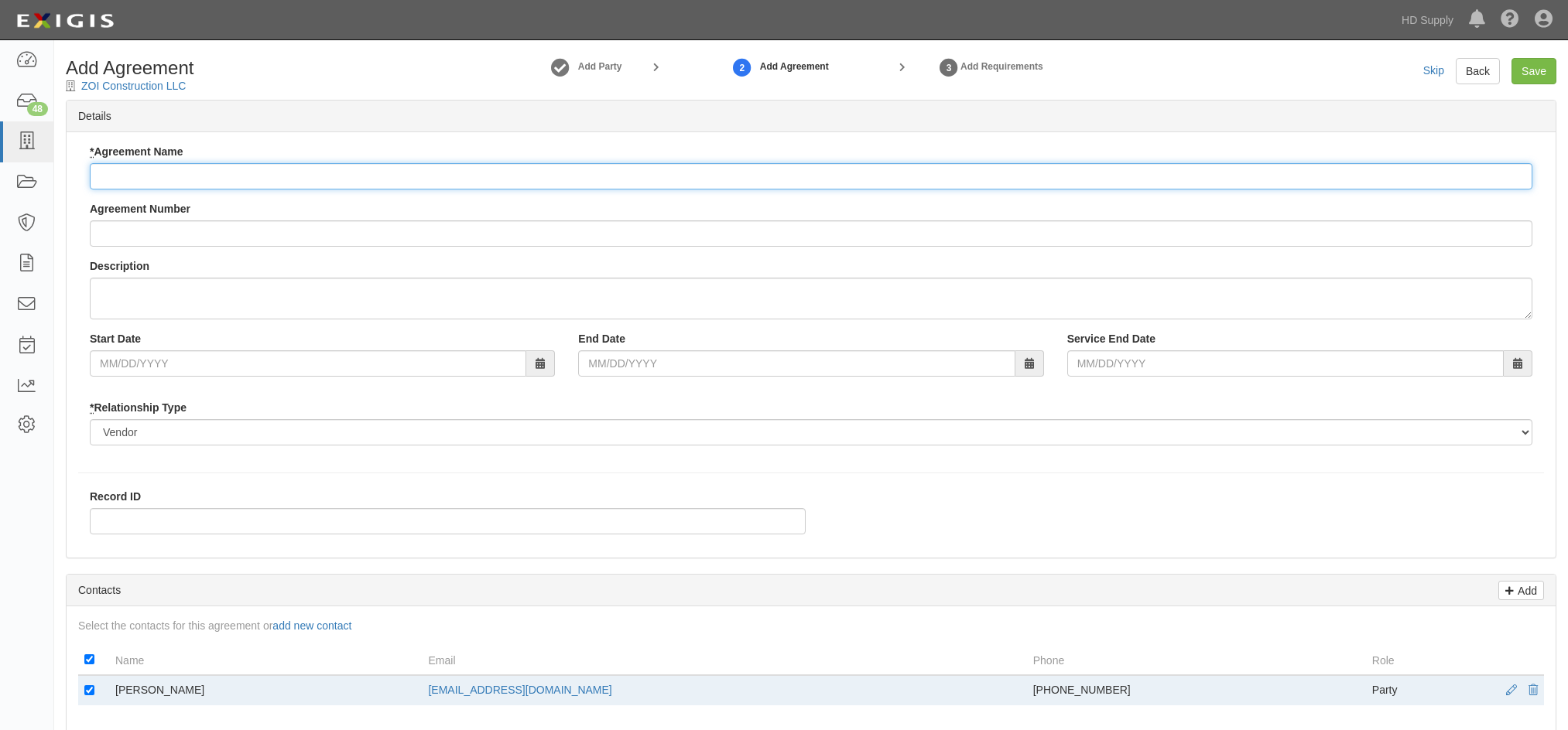
click at [177, 183] on input "* Agreement Name" at bounding box center [811, 176] width 1442 height 26
type input "Installation Services"
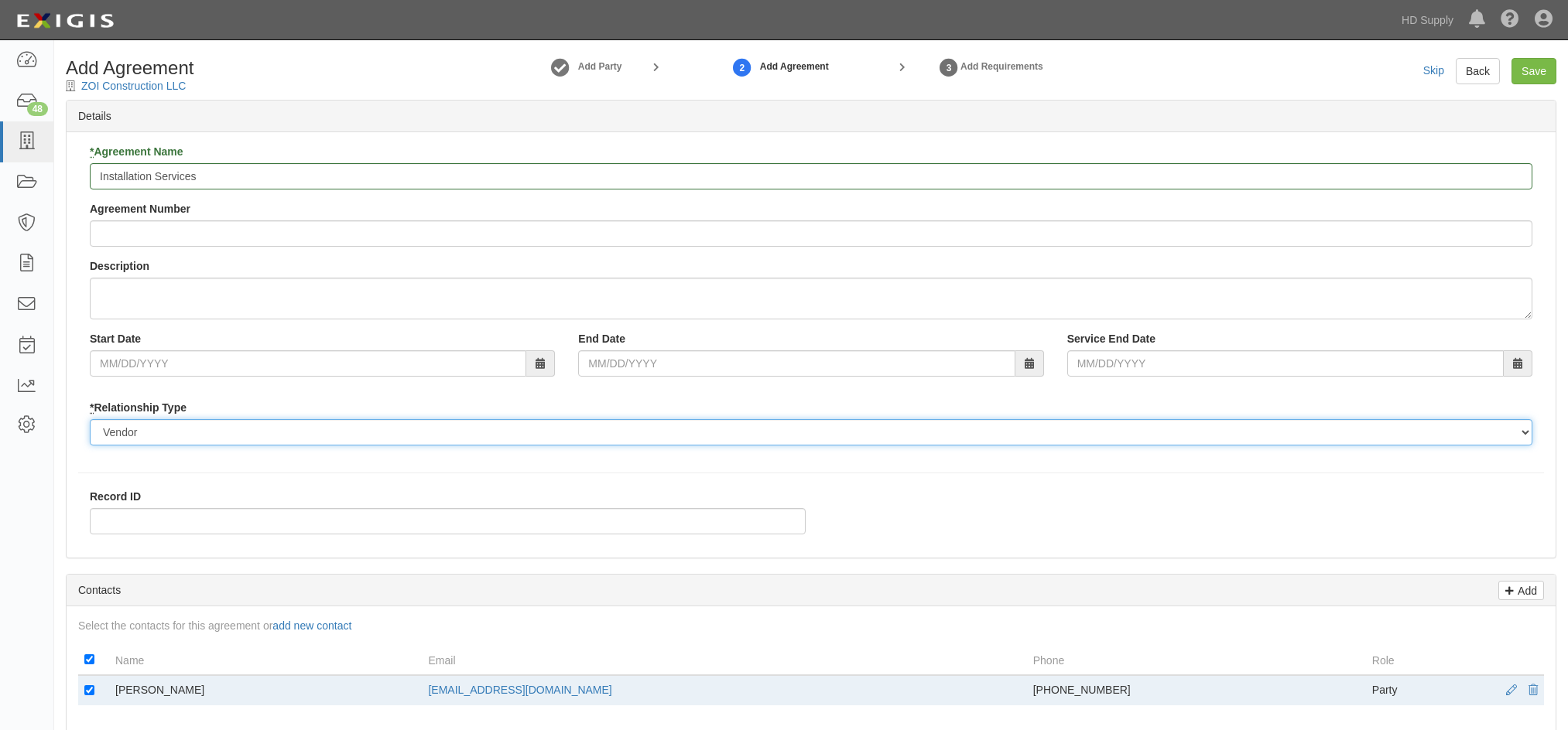
drag, startPoint x: 117, startPoint y: 434, endPoint x: 126, endPoint y: 442, distance: 12.0
click at [118, 435] on select "Borrower Contractor Franchisee Other Subcontractor Supplier Tenant Vendor" at bounding box center [811, 432] width 1442 height 26
select select "subcontractor"
click at [89, 419] on select "Borrower Contractor Franchisee Other Subcontractor Supplier Tenant Vendor" at bounding box center [811, 432] width 1442 height 26
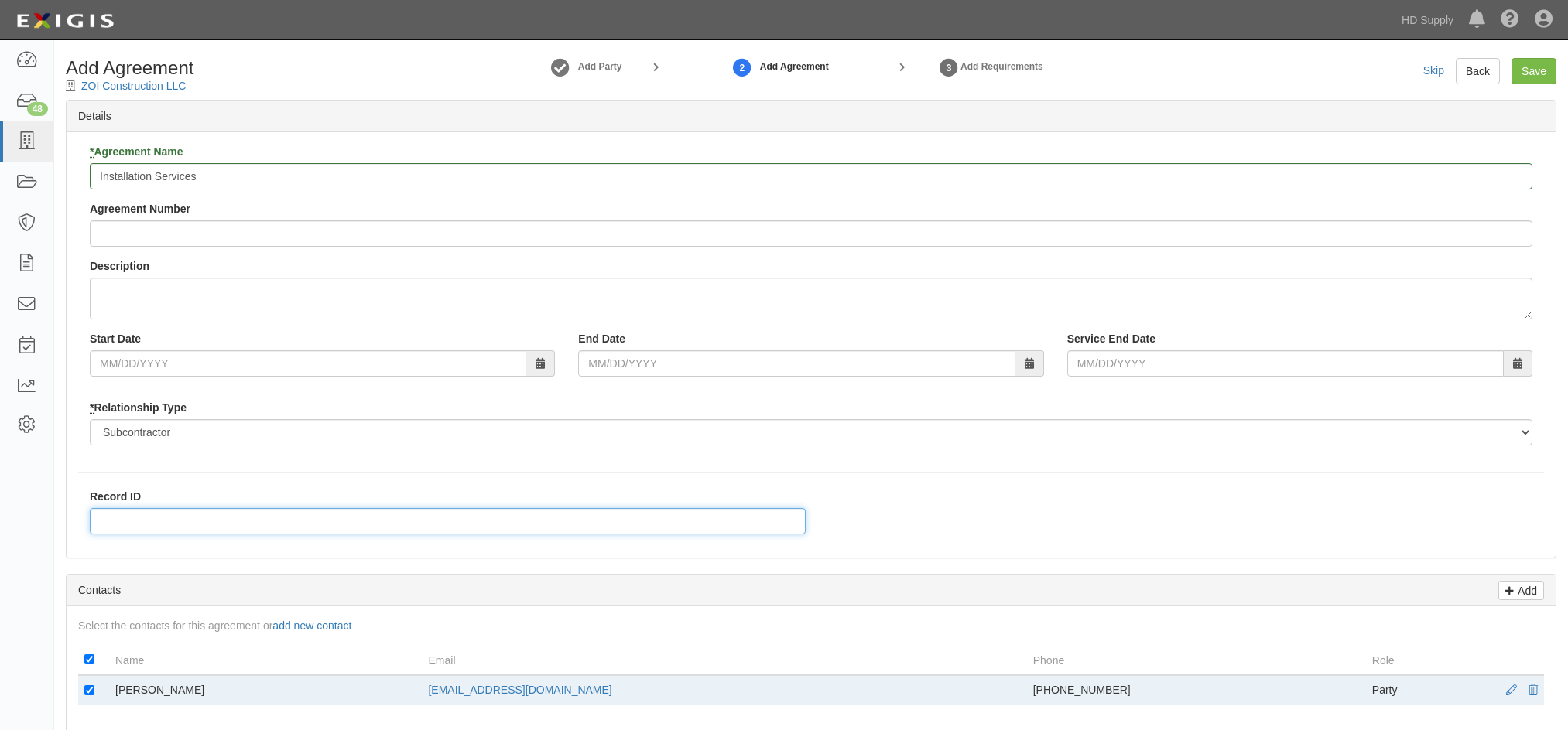
click at [112, 519] on input "Record ID" at bounding box center [447, 521] width 716 height 26
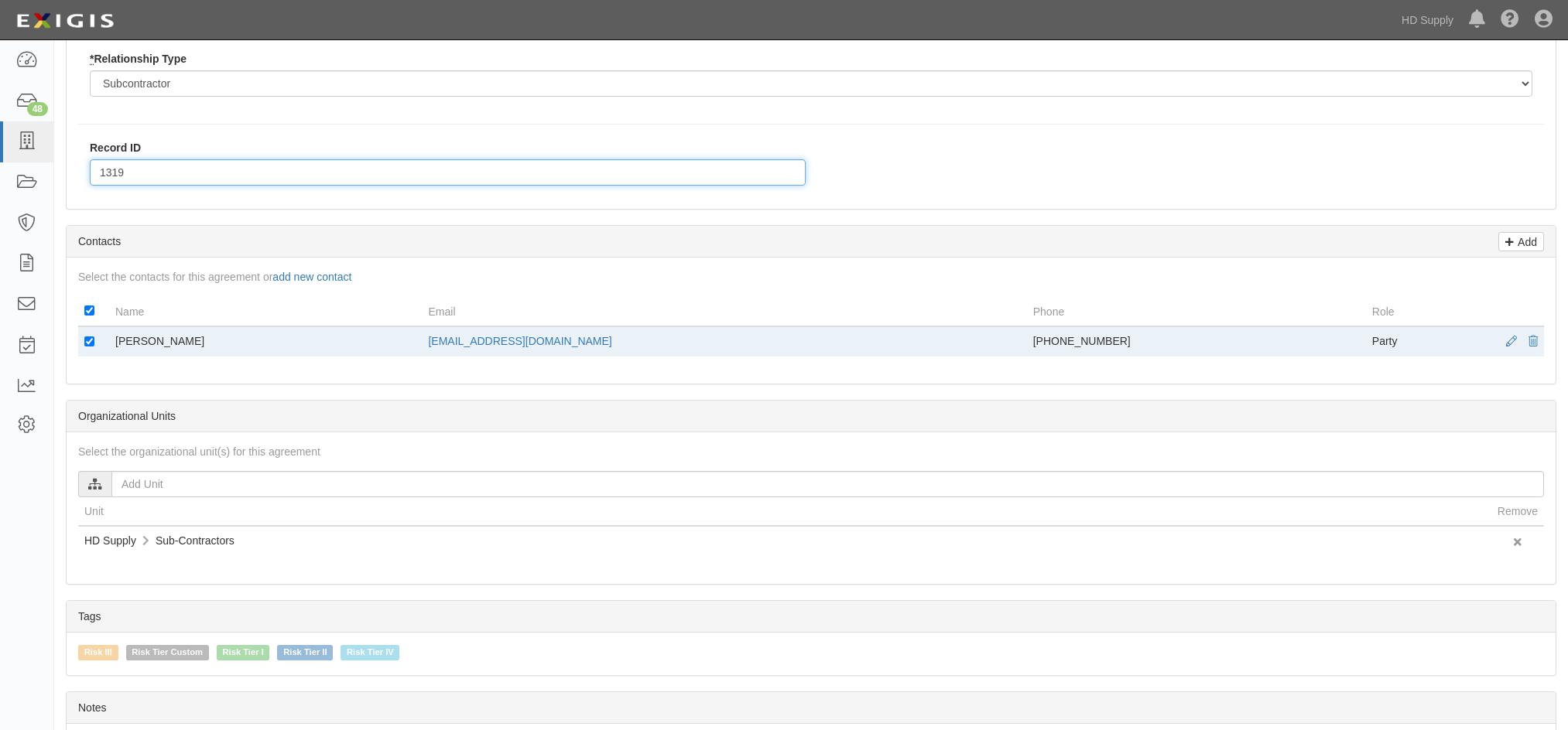
scroll to position [386, 0]
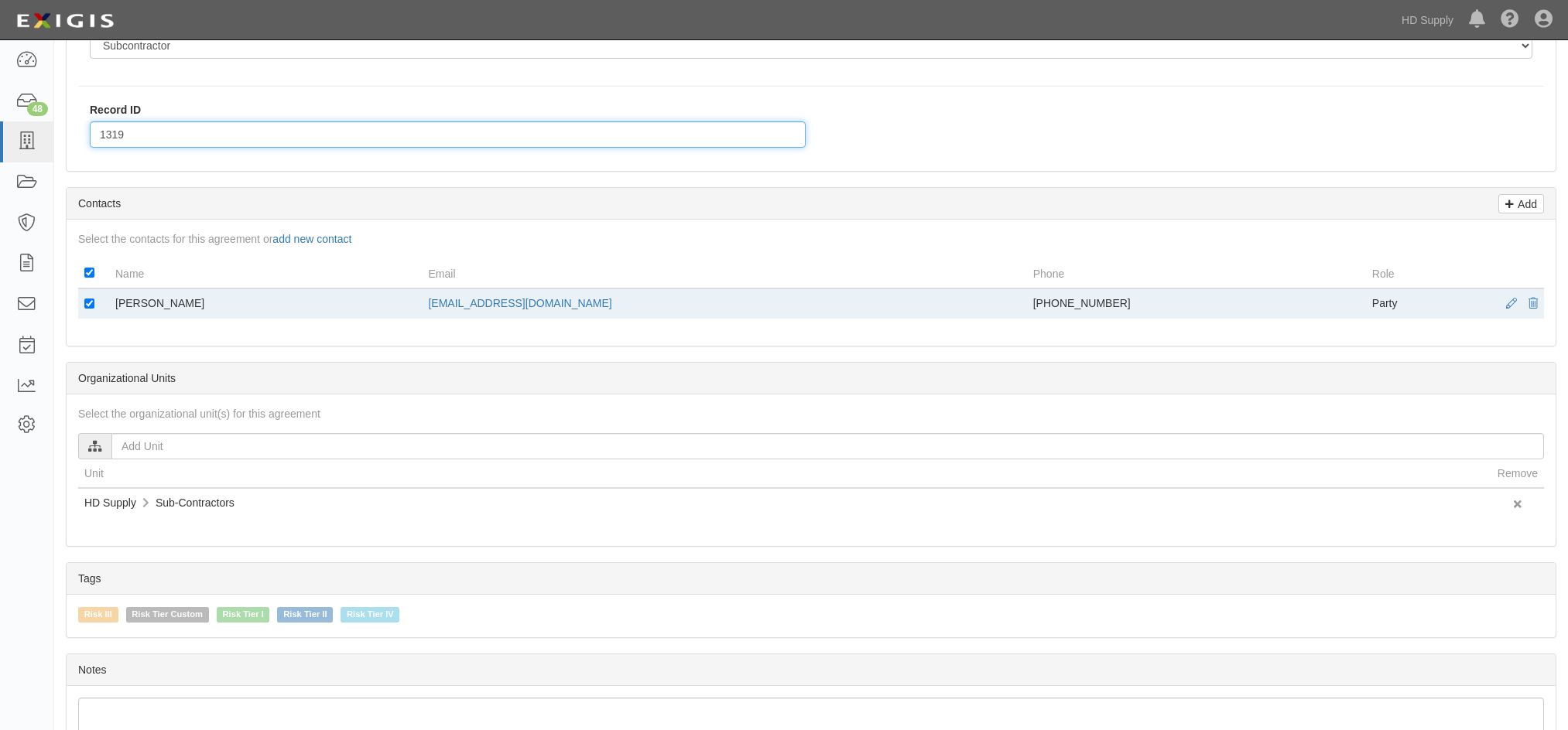
type input "1319"
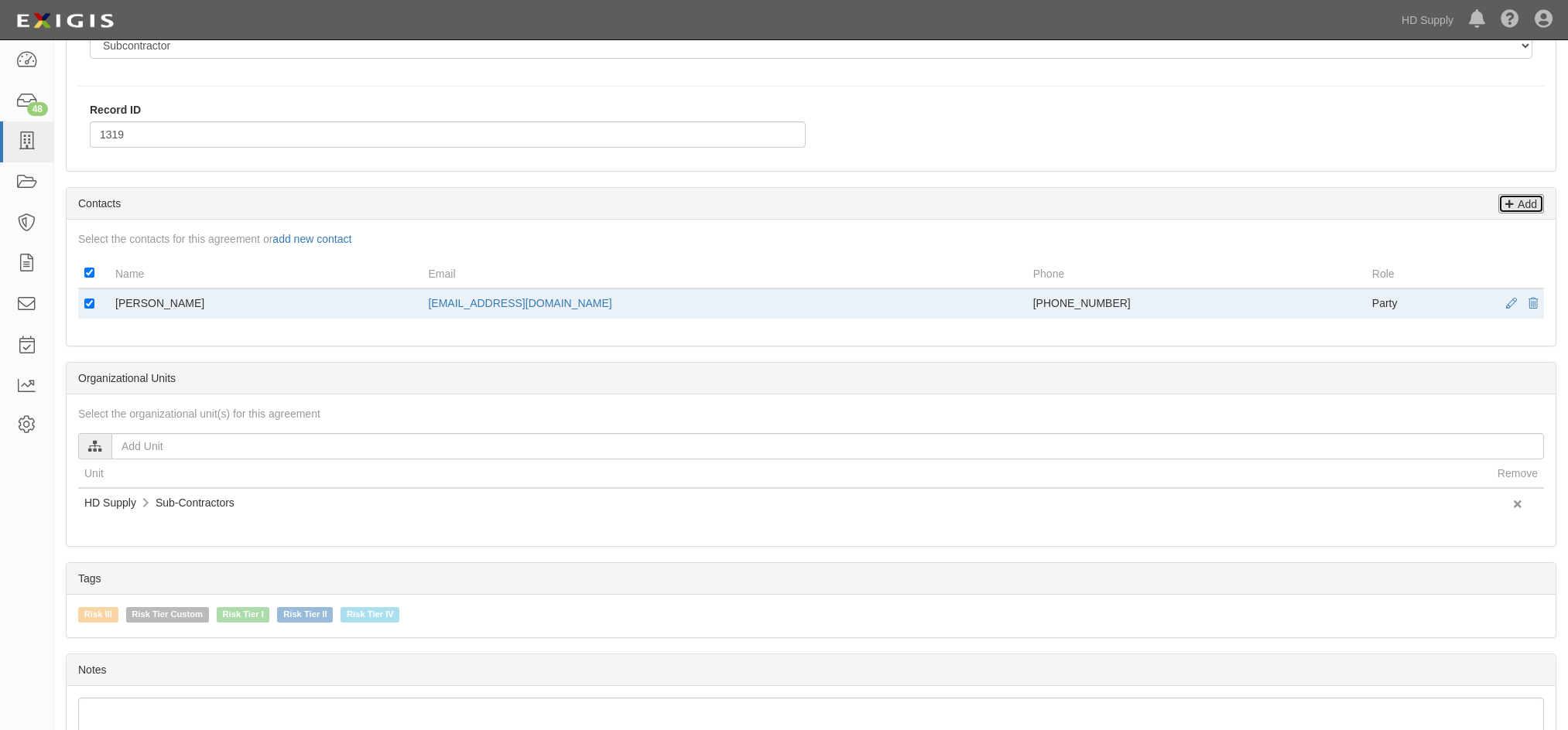
click at [1524, 204] on p "Add" at bounding box center [1525, 203] width 23 height 18
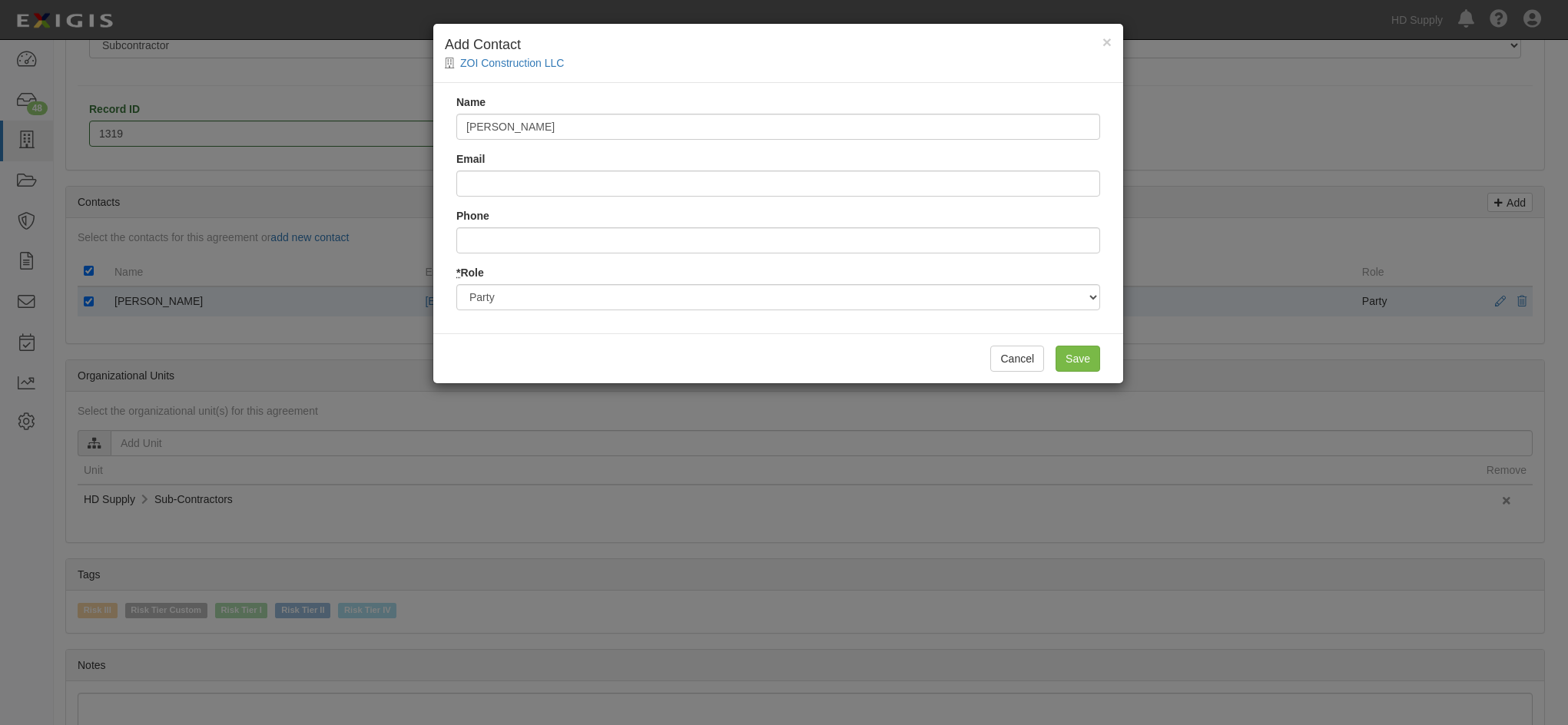
type input "Danielle Townsend"
click at [496, 187] on input "Email" at bounding box center [778, 183] width 644 height 26
type input "Danielle.townsend@hdsupply.com"
drag, startPoint x: 1083, startPoint y: 356, endPoint x: 1072, endPoint y: 349, distance: 13.0
click at [1081, 354] on input "Save" at bounding box center [1078, 359] width 44 height 26
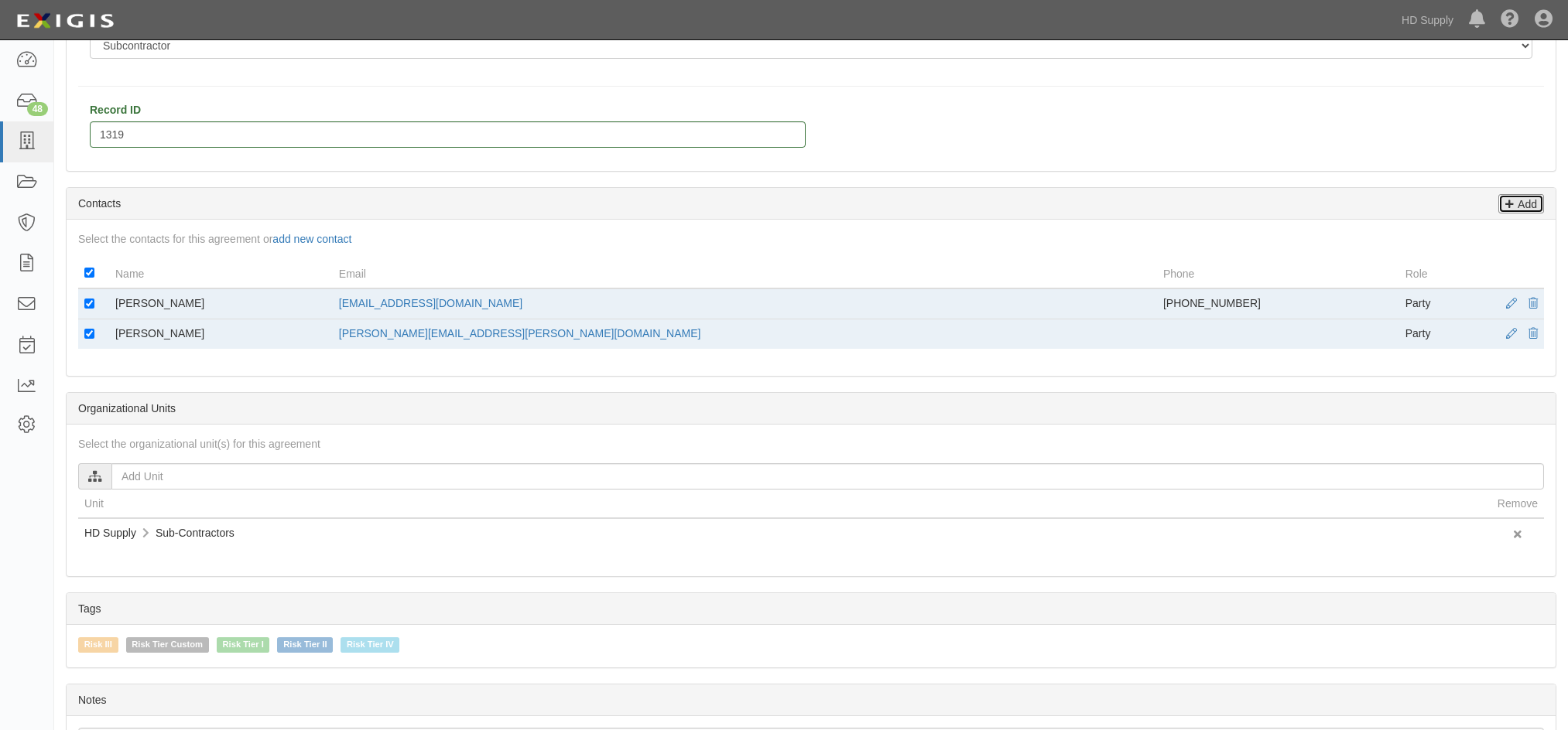
click at [1529, 201] on p "Add" at bounding box center [1525, 203] width 23 height 18
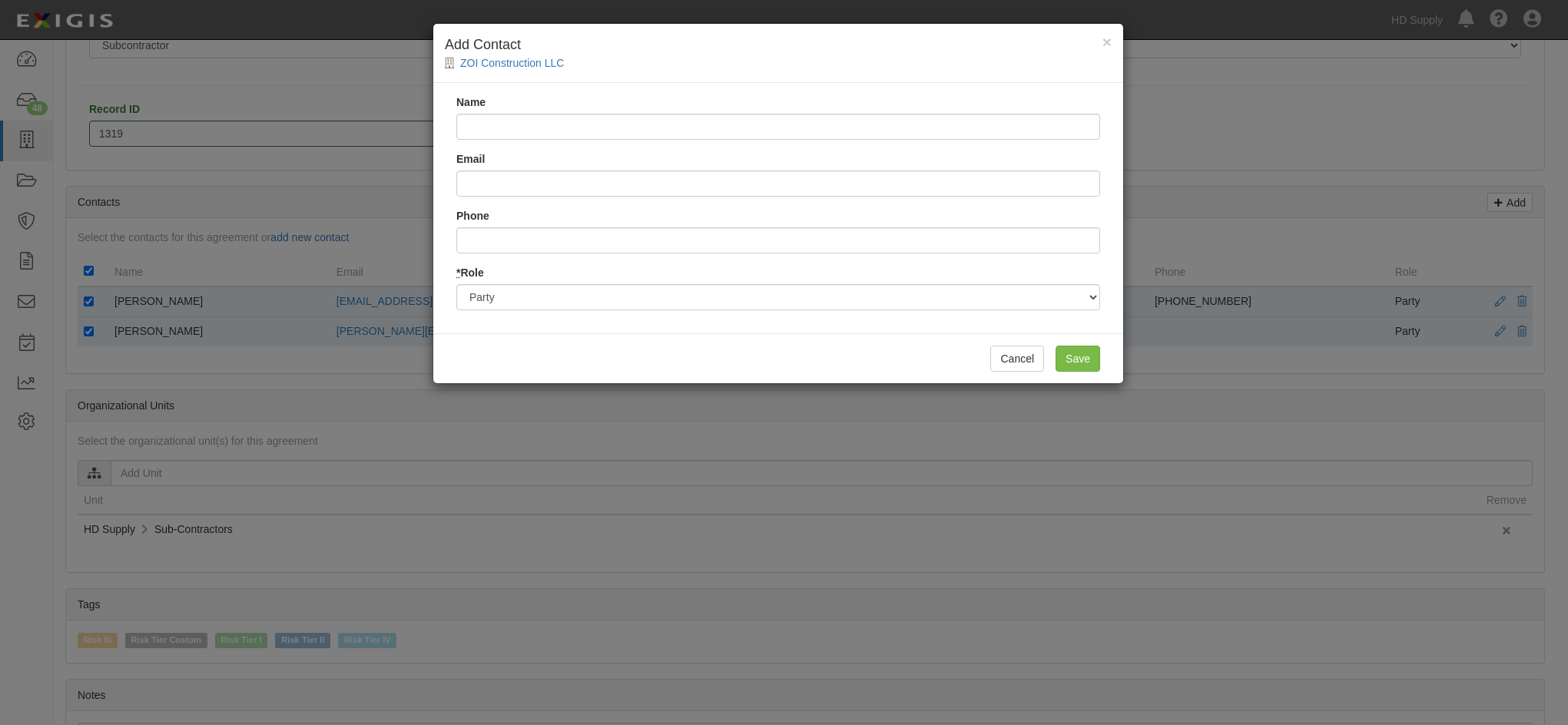
click at [539, 127] on input "Name" at bounding box center [778, 127] width 644 height 26
type input "Steve Christman"
click at [512, 188] on input "Email" at bounding box center [778, 183] width 644 height 26
type input "steve.christman@hdsupply.com"
click at [1068, 348] on input "Save" at bounding box center [1078, 359] width 44 height 26
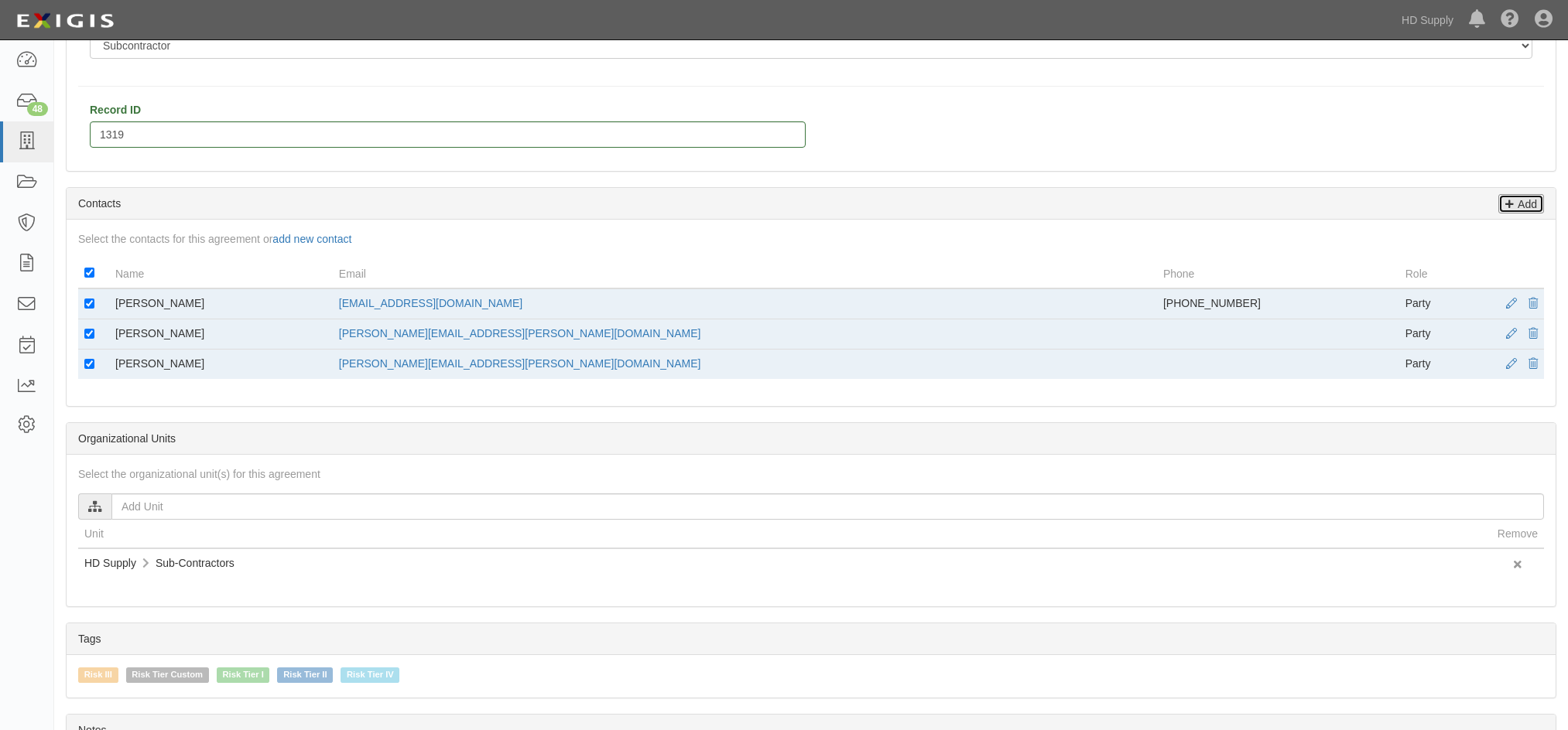
click at [1508, 206] on icon at bounding box center [1508, 201] width 8 height 14
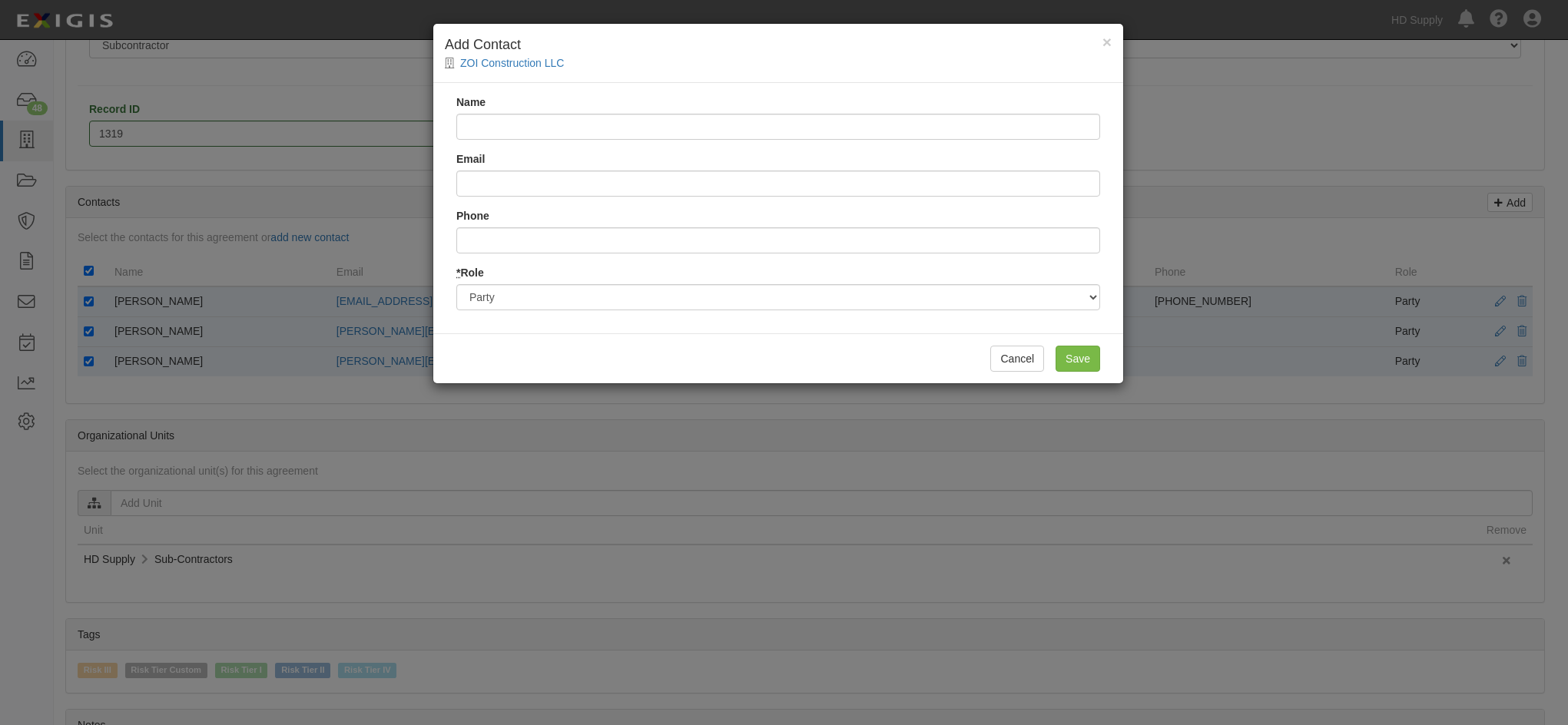
click at [474, 126] on input "Name" at bounding box center [778, 127] width 644 height 26
type input "Rich Phelan"
click at [520, 186] on input "Email" at bounding box center [778, 183] width 644 height 26
type input "rich.phelan@hdsupply.com"
click at [1072, 360] on input "Save" at bounding box center [1078, 359] width 44 height 26
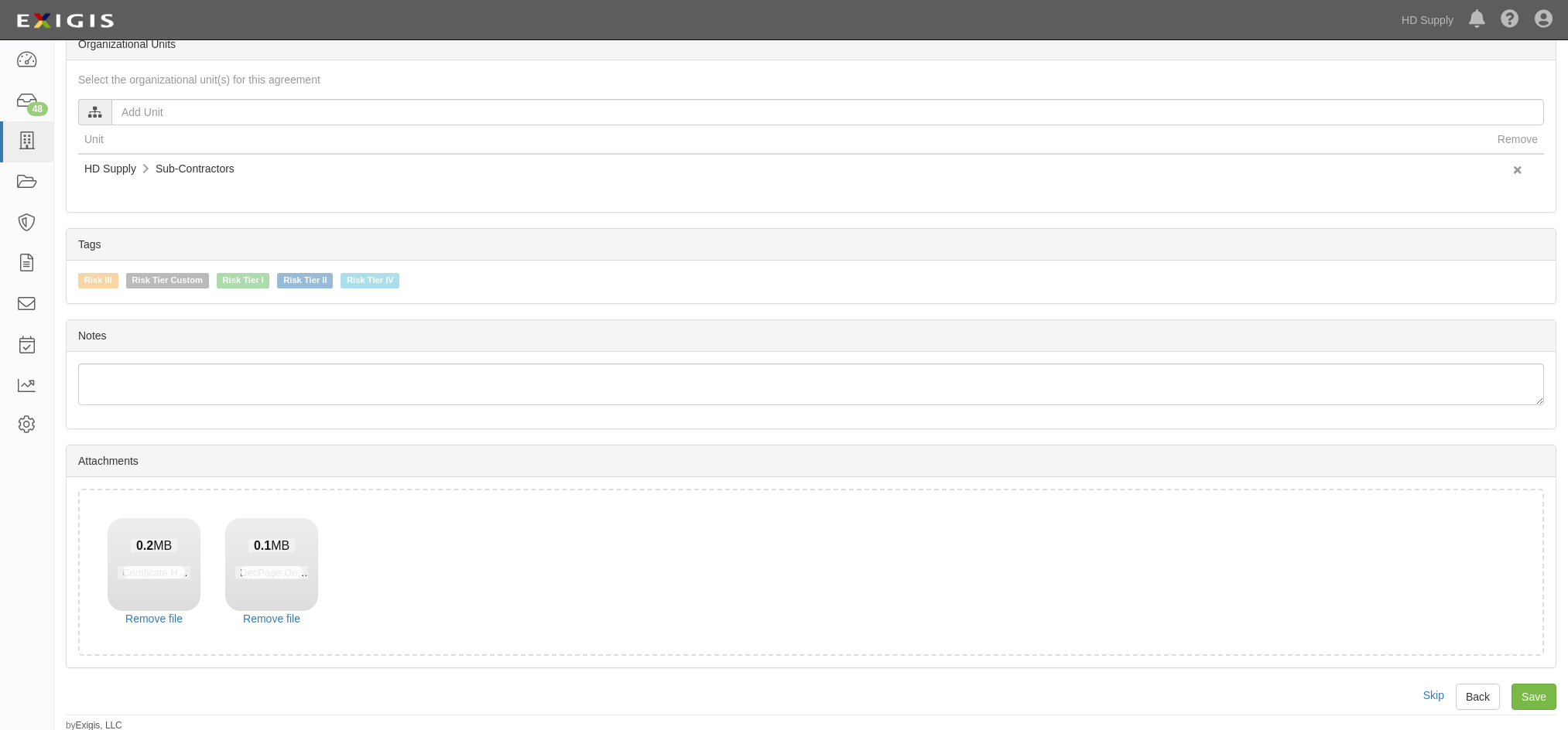
scroll to position [814, 0]
click at [1530, 693] on input "Save" at bounding box center [1534, 695] width 45 height 26
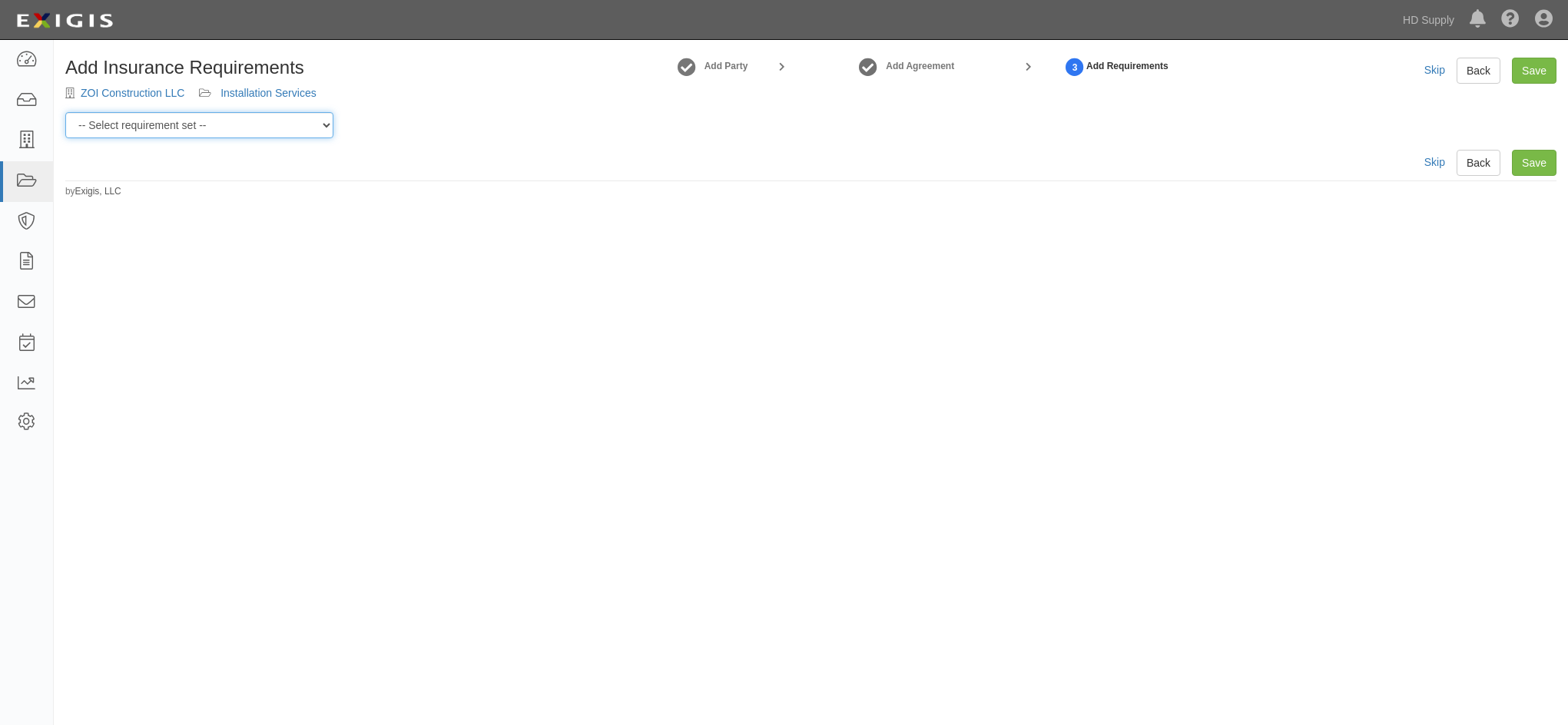
click at [185, 119] on select "-- Select requirement set -- Risk Tier Custom Risk Tier II Risk Tier II (Produc…" at bounding box center [200, 125] width 268 height 26
select select "46715"
click at [66, 112] on select "-- Select requirement set -- Risk Tier Custom Risk Tier II Risk Tier II (Produc…" at bounding box center [200, 125] width 268 height 26
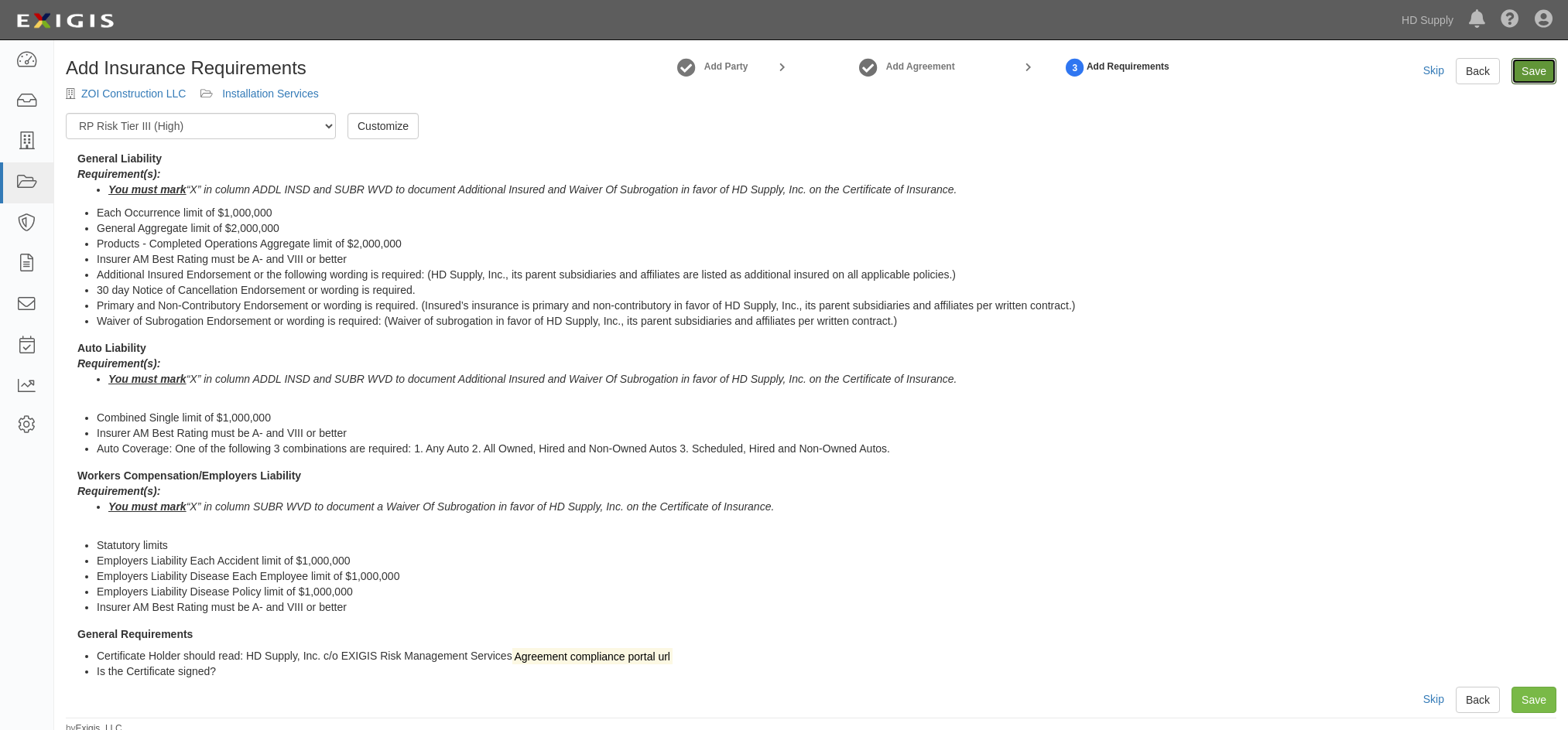
click at [1532, 75] on link "Save" at bounding box center [1534, 71] width 45 height 26
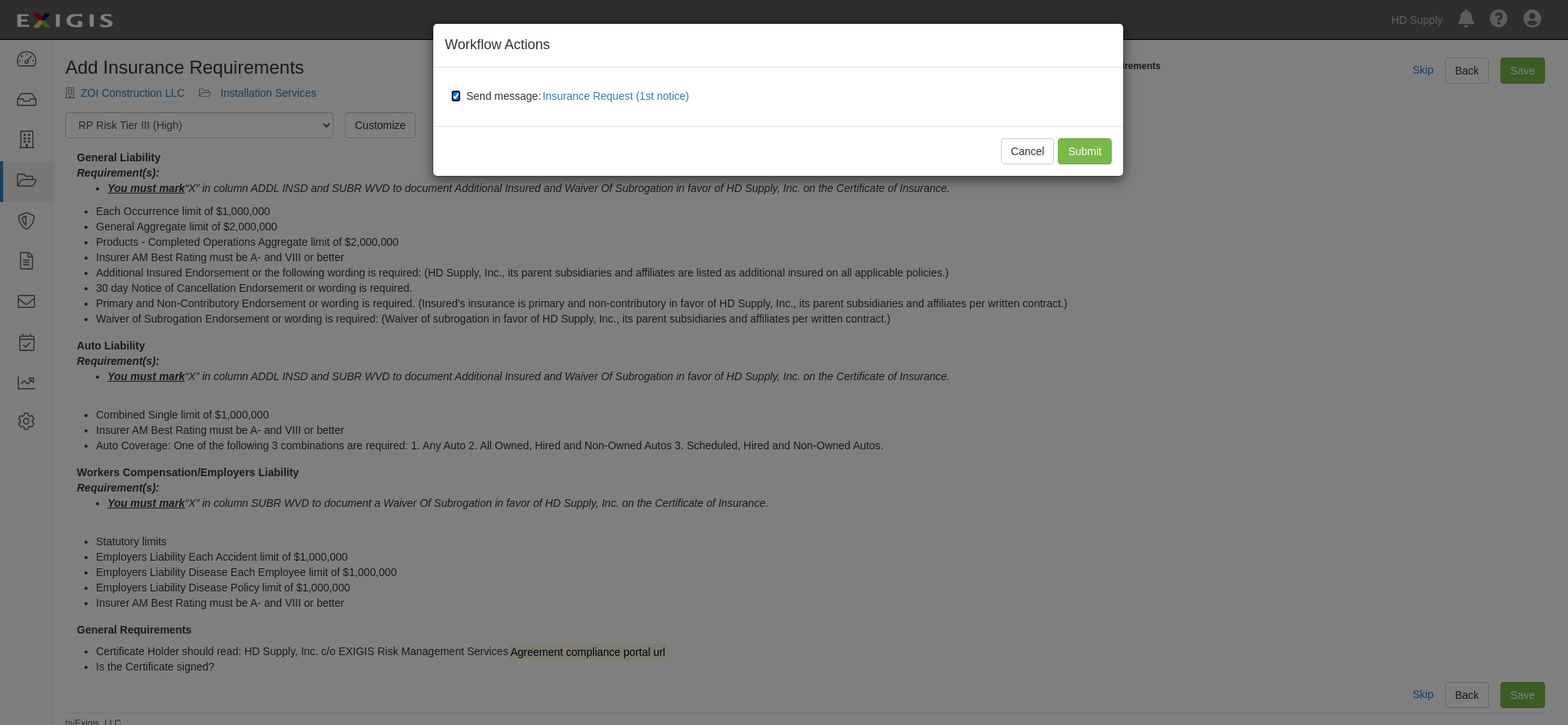
click at [454, 96] on input "Send message: Insurance Request (1st notice)" at bounding box center [456, 95] width 10 height 12
checkbox input "false"
click at [1093, 151] on input "Submit" at bounding box center [1085, 151] width 54 height 26
